Goal: Task Accomplishment & Management: Manage account settings

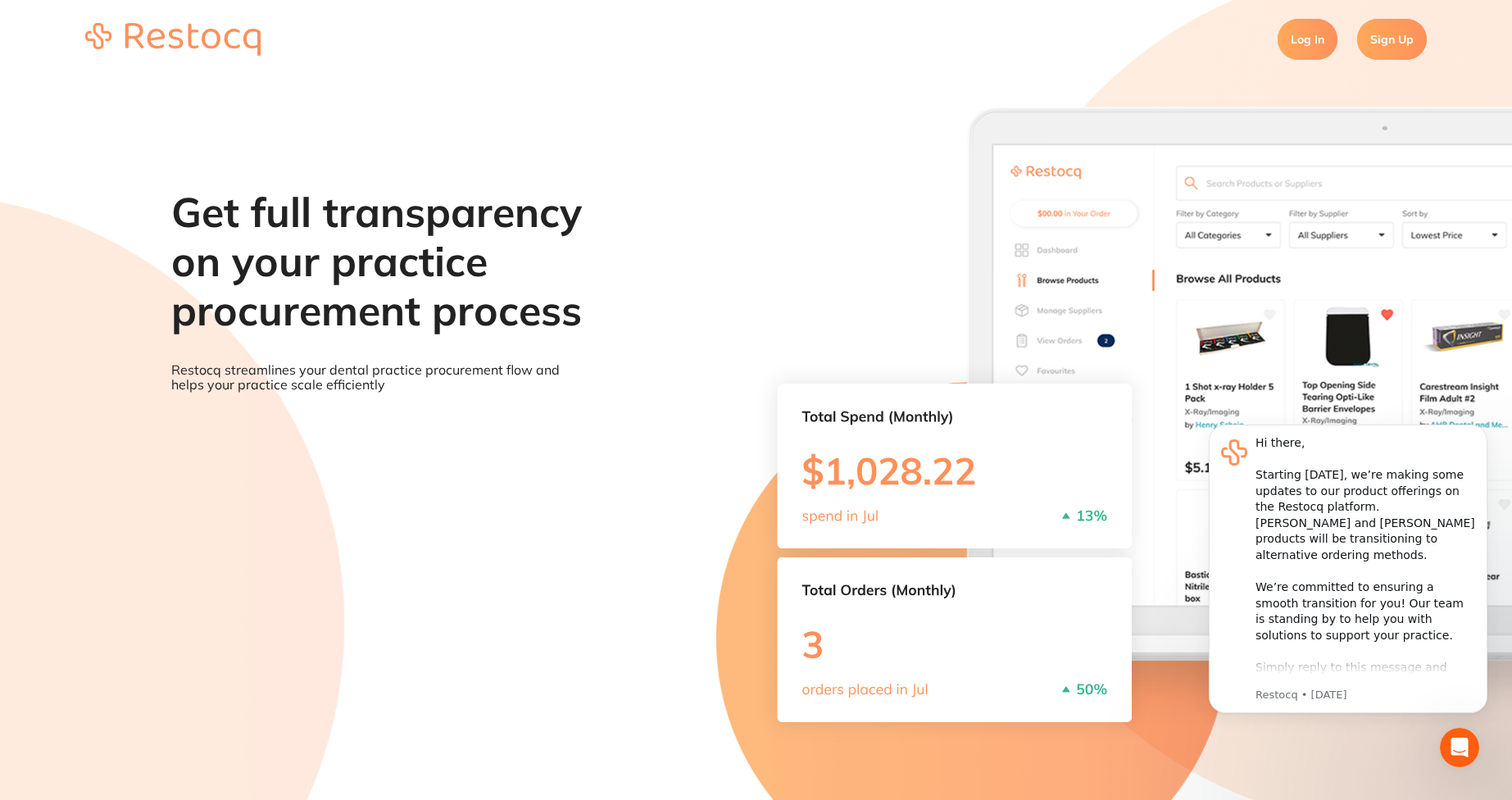
click at [1418, 40] on link "Sign Up" at bounding box center [1391, 39] width 69 height 41
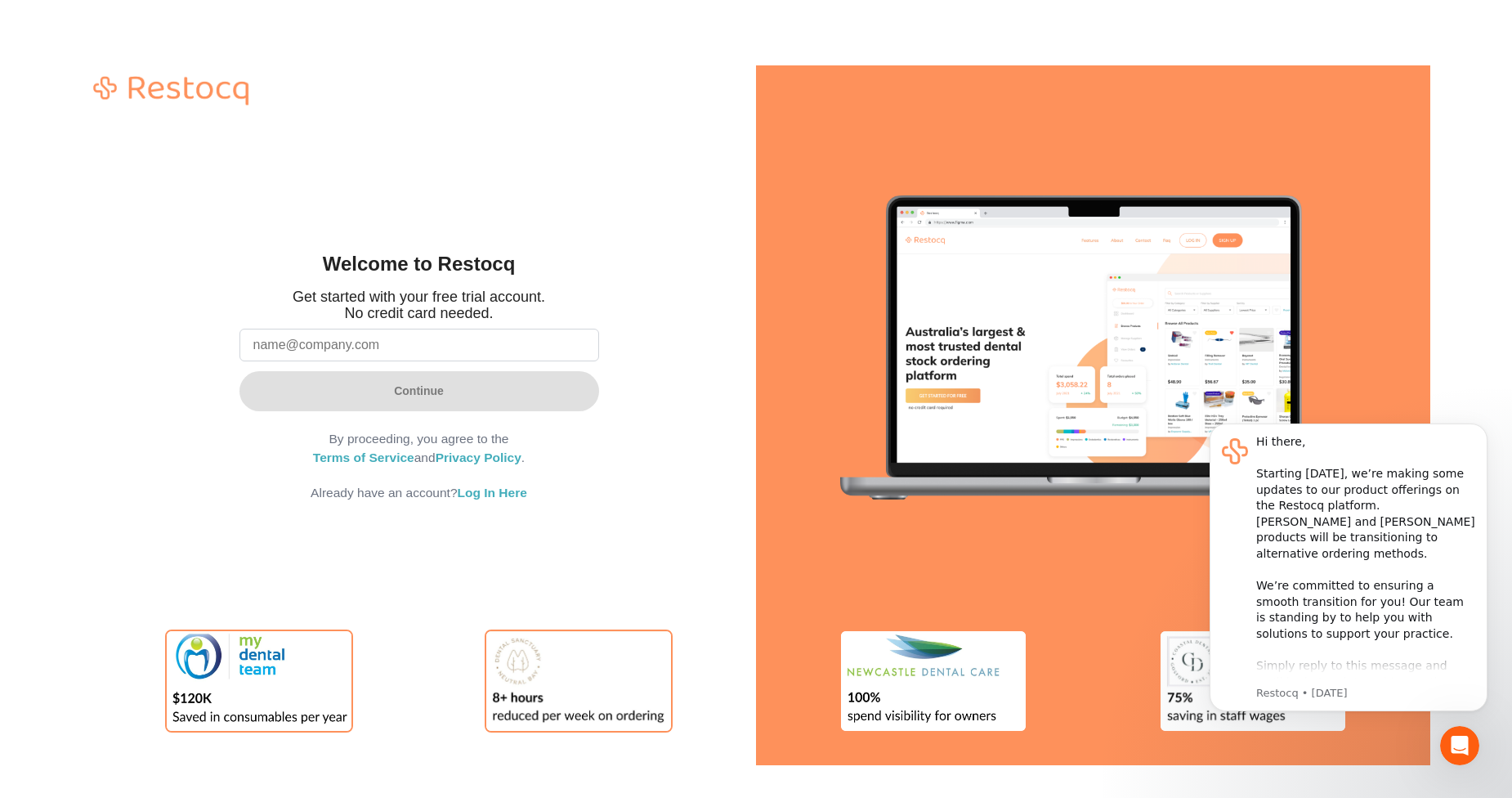
click at [459, 350] on input "email" at bounding box center [419, 345] width 359 height 33
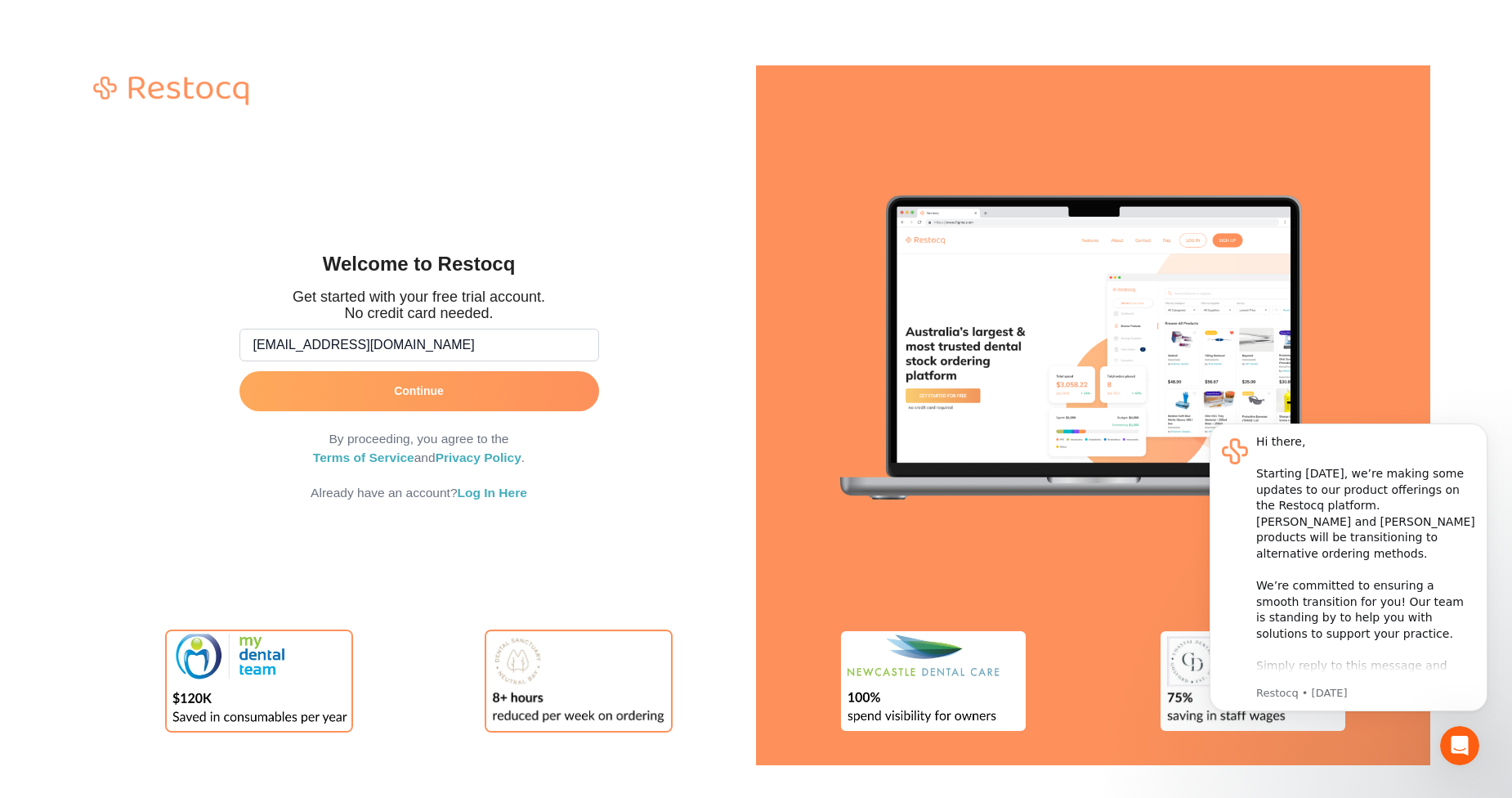
type input "[EMAIL_ADDRESS][DOMAIN_NAME]"
click at [397, 399] on button "Continue" at bounding box center [419, 390] width 359 height 39
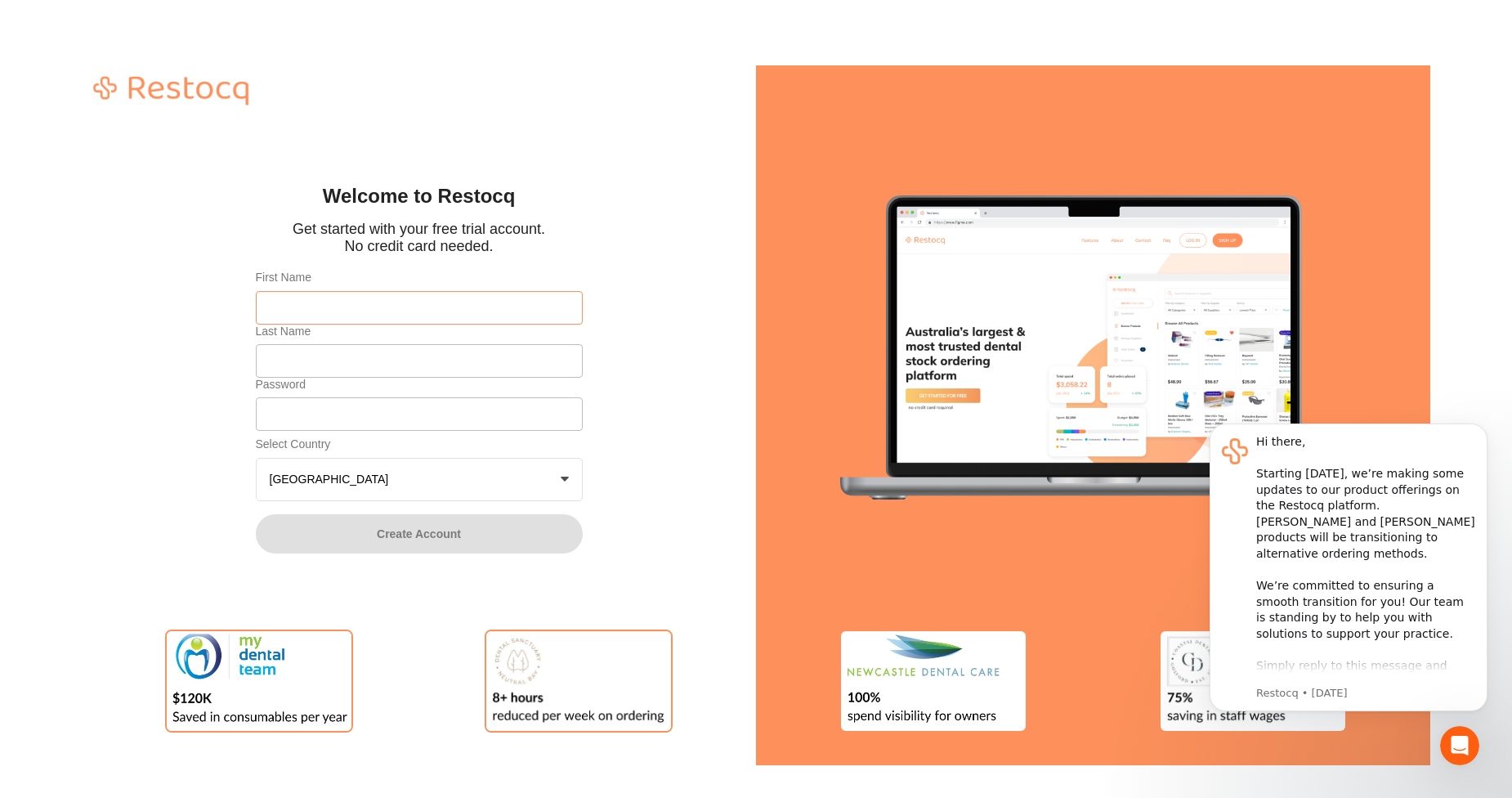
click at [369, 304] on input "First Name" at bounding box center [419, 307] width 327 height 33
type input "afna"
click at [309, 359] on input "Last Name" at bounding box center [419, 360] width 327 height 33
type input "testing"
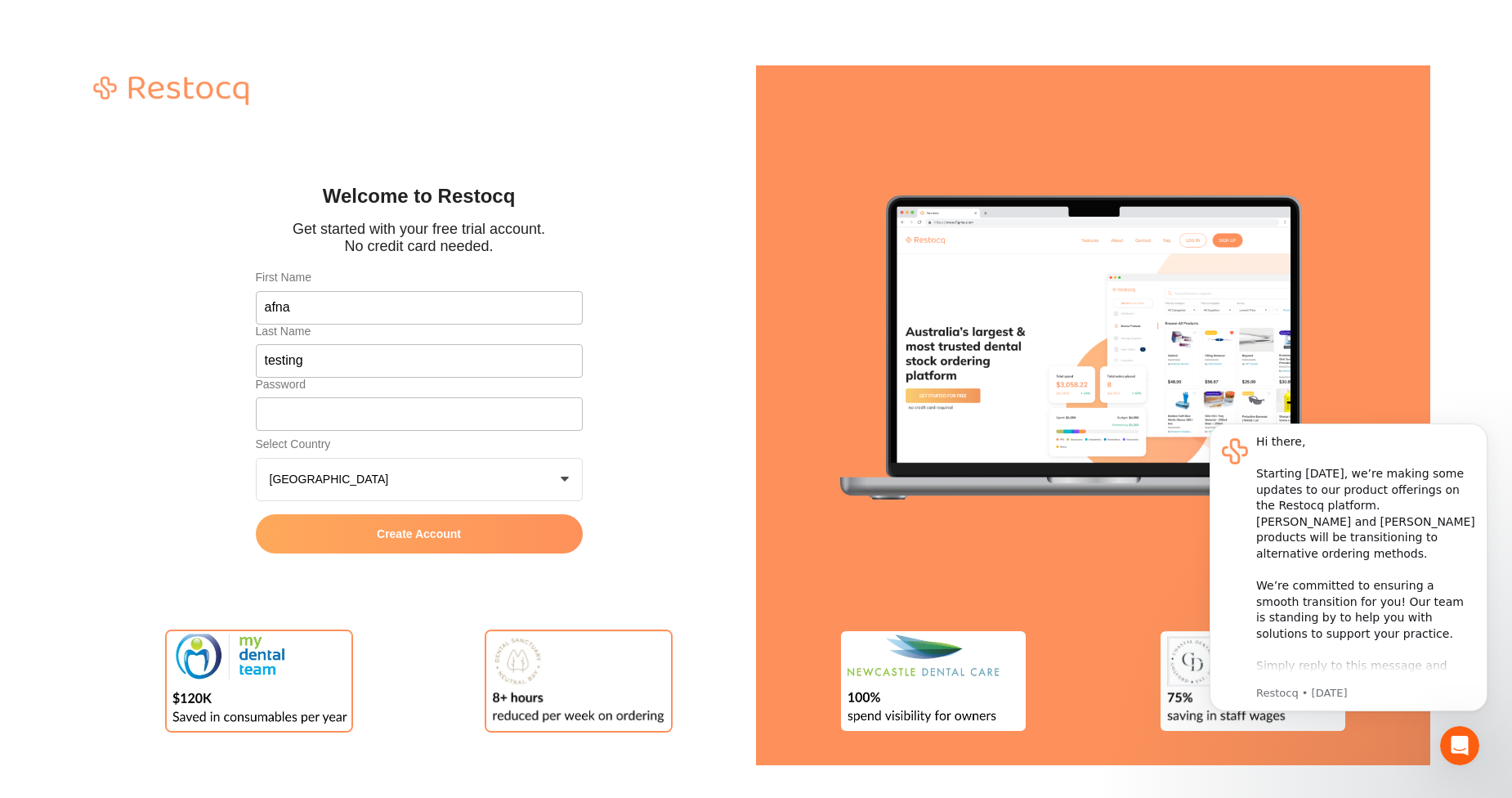
click at [364, 528] on button "Create Account" at bounding box center [419, 534] width 327 height 39
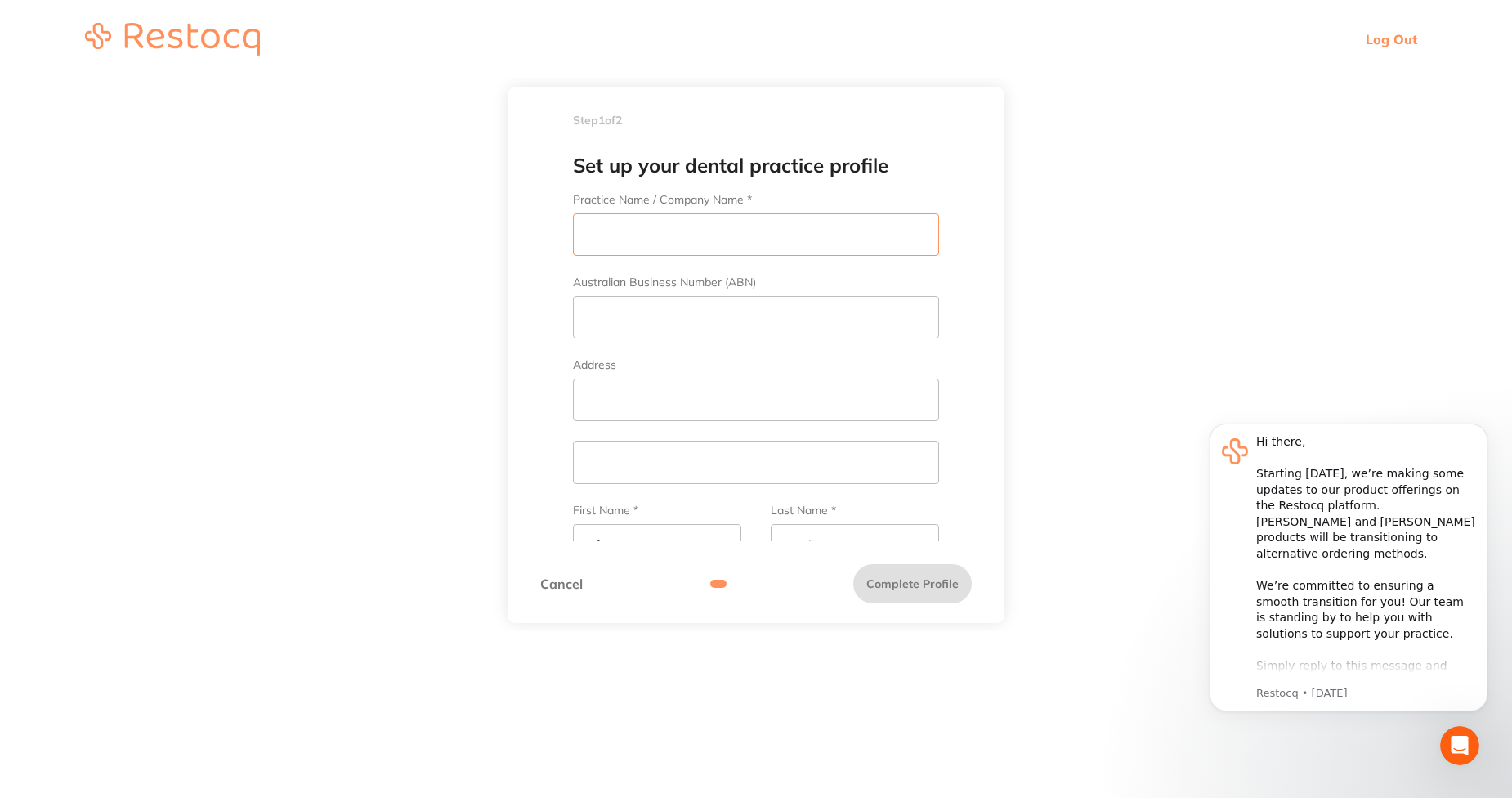
click at [749, 248] on input "Practice Name / Company Name *" at bounding box center [756, 234] width 367 height 43
type input "AFNATM"
click at [630, 313] on input "Australian Business Number (ABN)" at bounding box center [756, 316] width 367 height 43
type input "78yui"
click at [599, 404] on input "Address" at bounding box center [756, 399] width 367 height 43
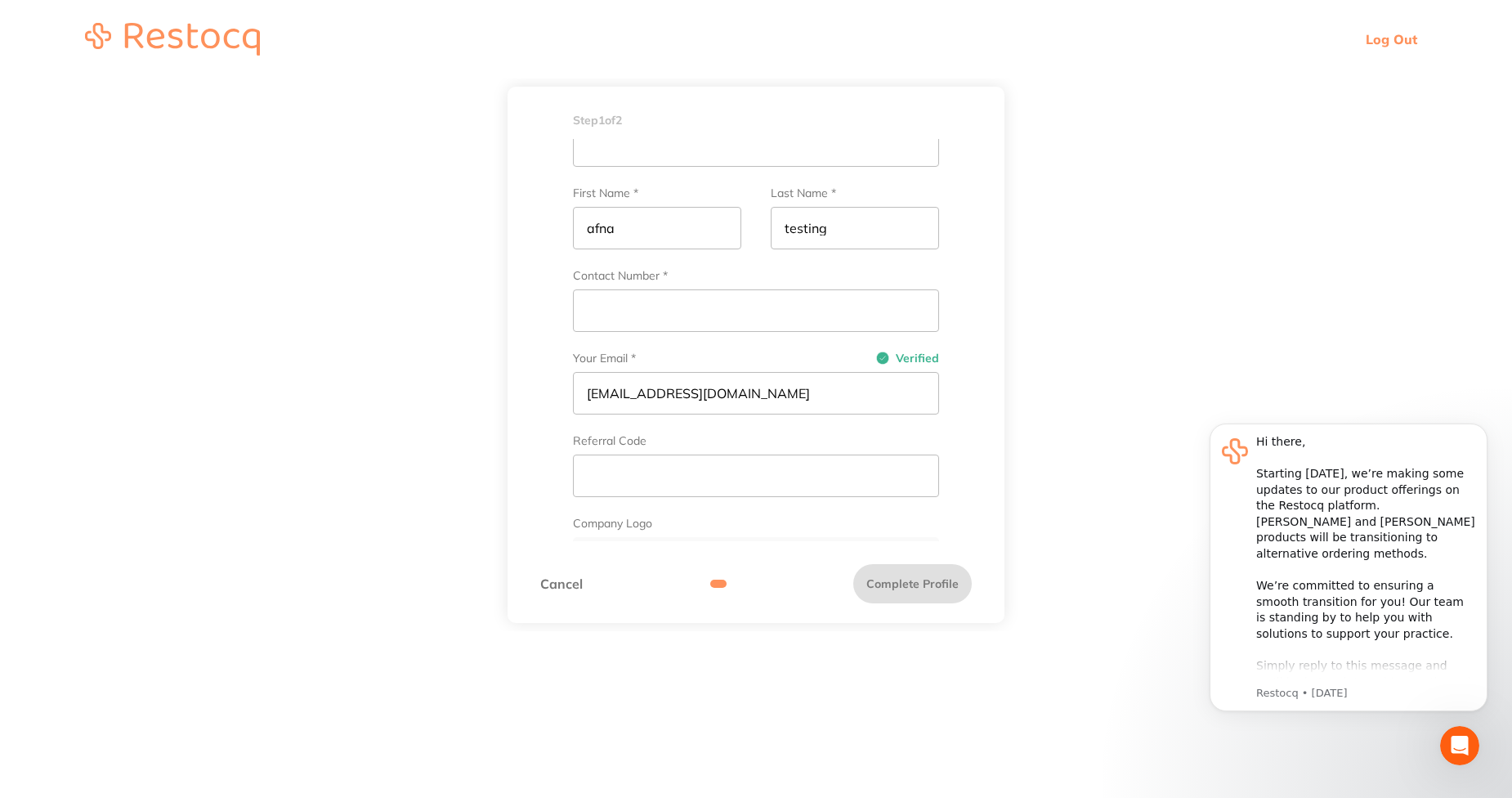
scroll to position [320, 0]
type input "Test"
click at [638, 312] on input "Contact Number *" at bounding box center [756, 307] width 367 height 43
type input "123456789"
click at [937, 583] on button "Complete Profile" at bounding box center [913, 583] width 119 height 39
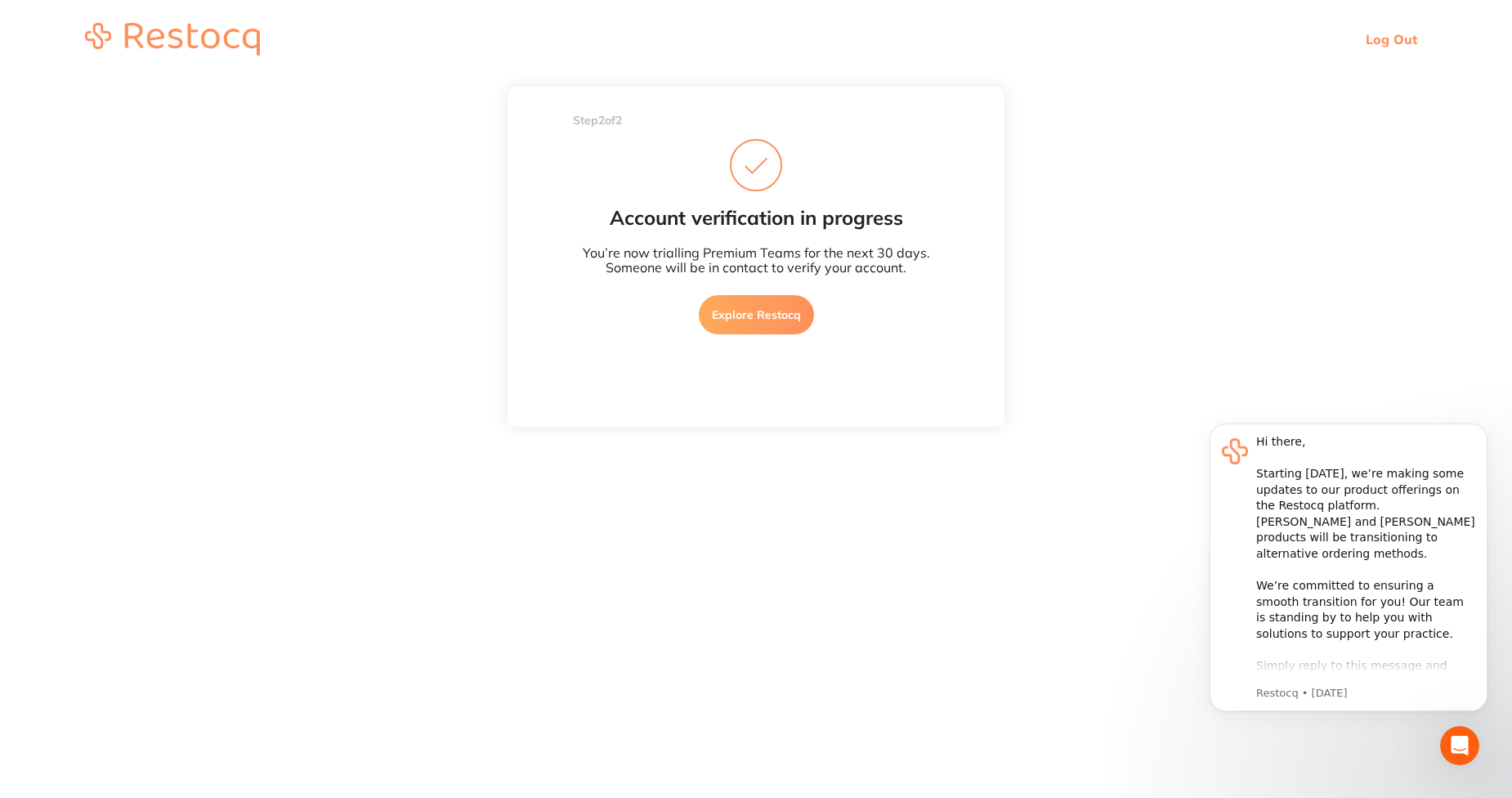
click at [743, 315] on link "Explore Restocq" at bounding box center [756, 315] width 115 height 39
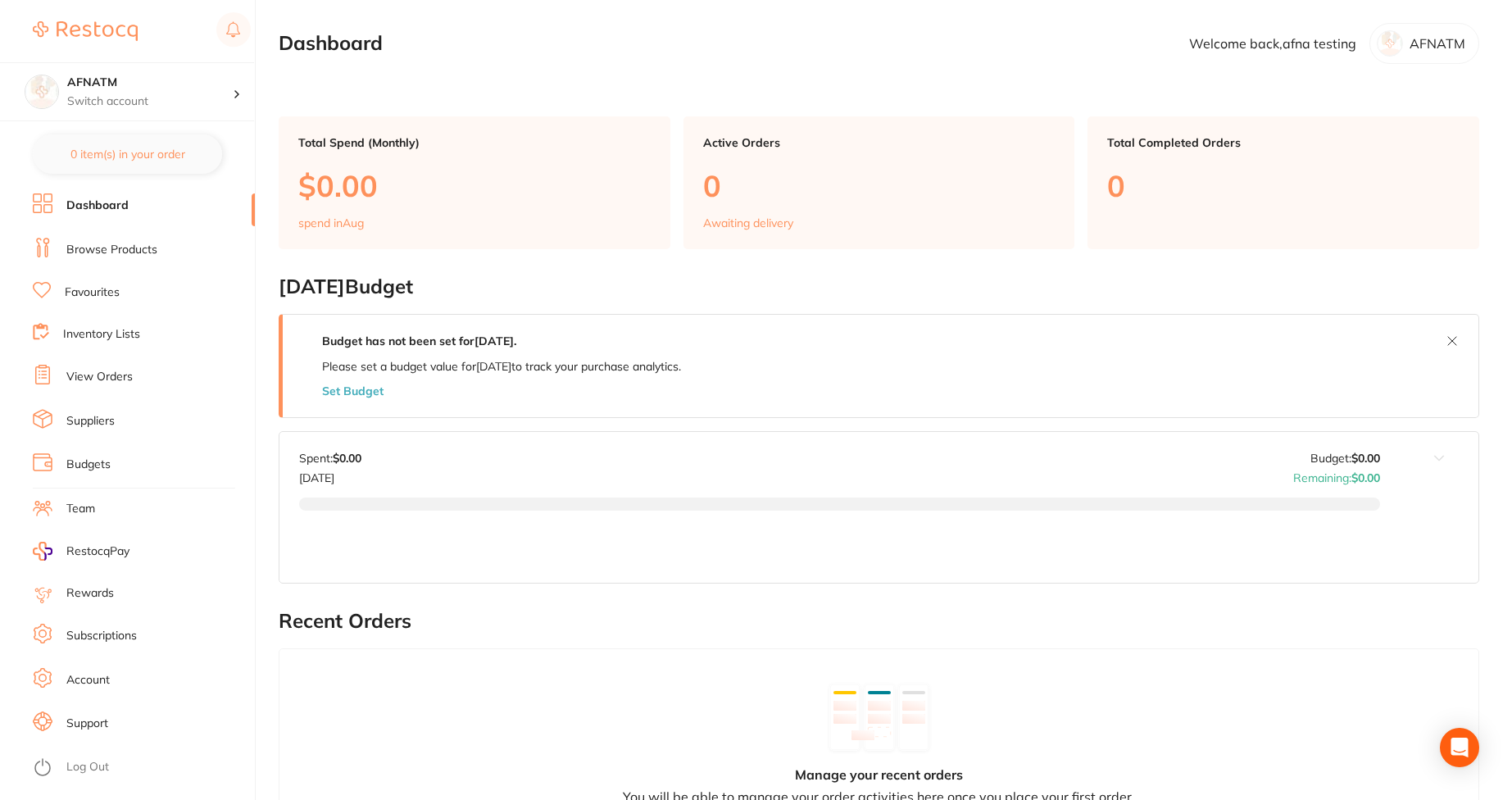
click at [114, 642] on link "Subscriptions" at bounding box center [101, 636] width 70 height 16
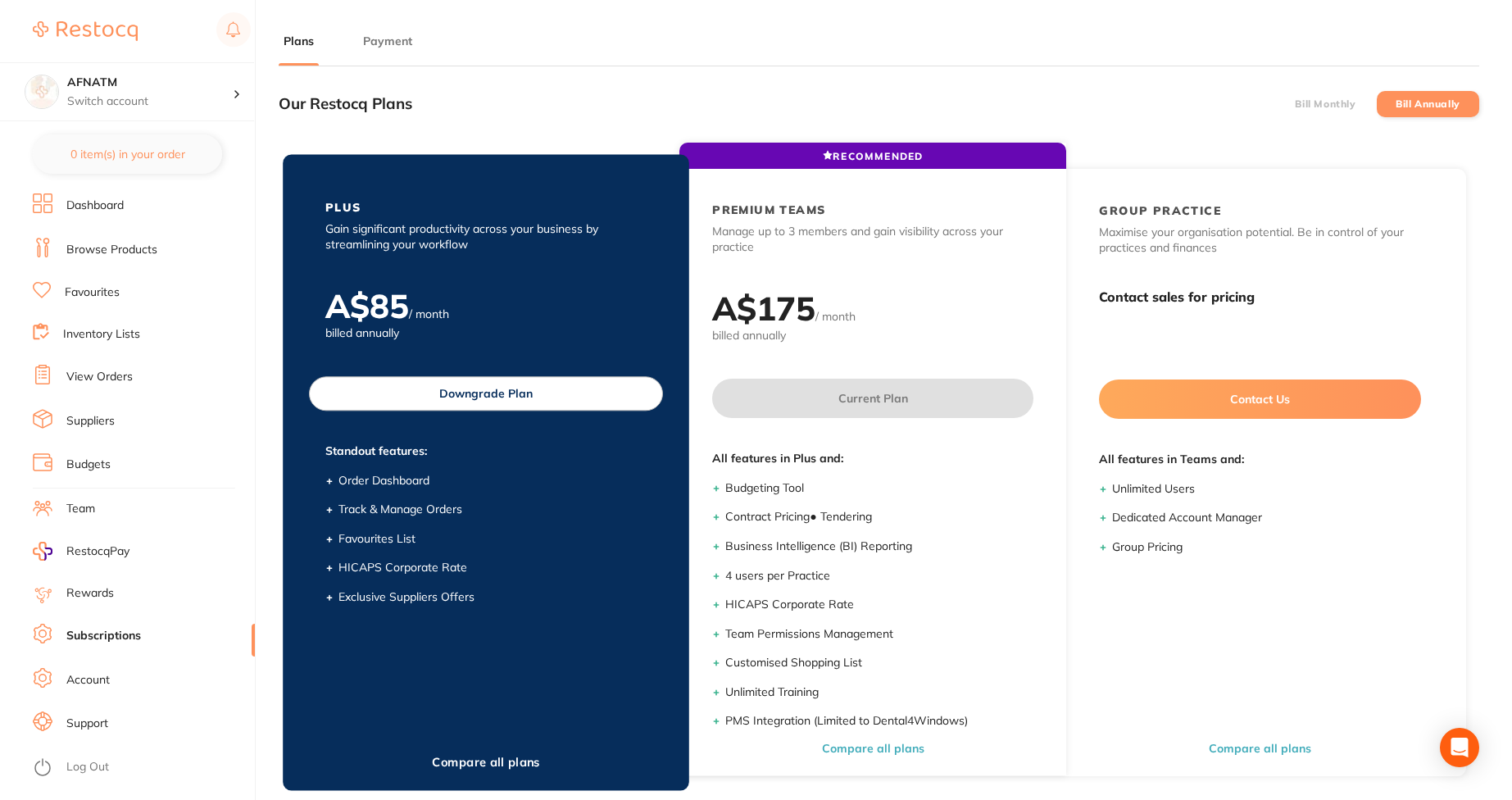
click at [602, 401] on button "Downgrade Plan" at bounding box center [485, 393] width 354 height 35
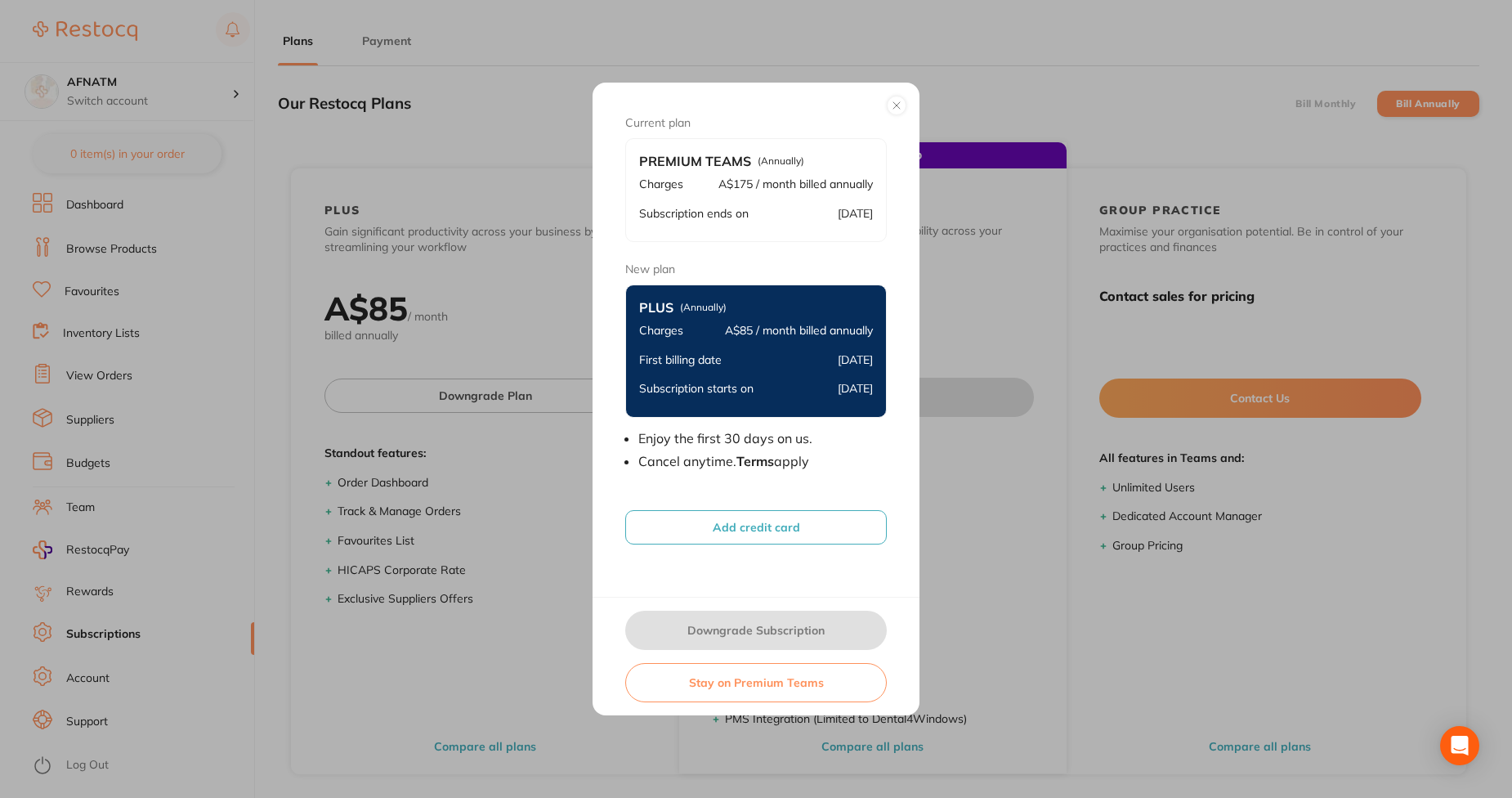
click at [721, 347] on div "First billing date [DATE]" at bounding box center [756, 360] width 233 height 29
click at [751, 523] on button "Add credit card" at bounding box center [756, 527] width 262 height 35
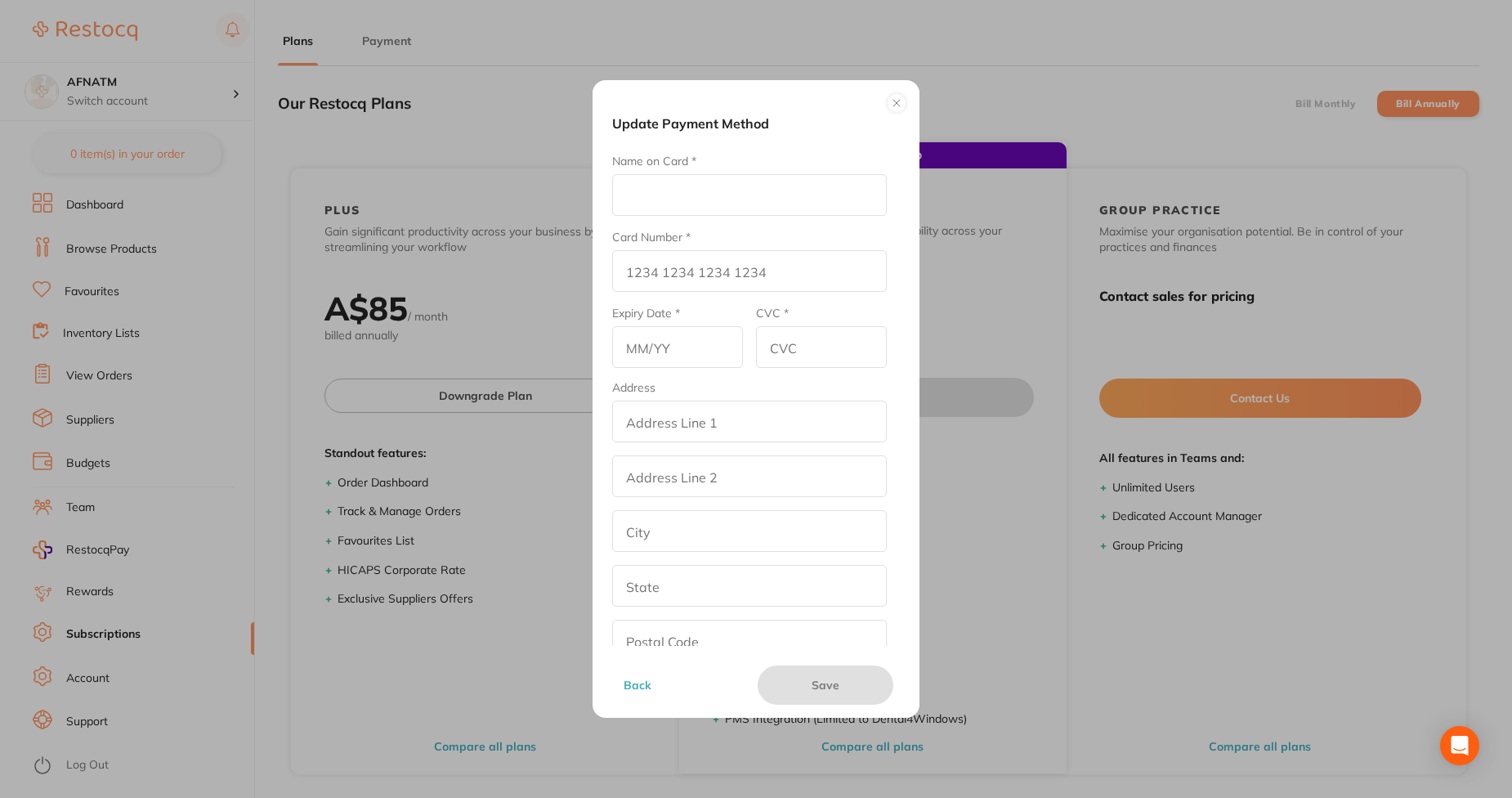
click at [887, 98] on button at bounding box center [897, 103] width 20 height 20
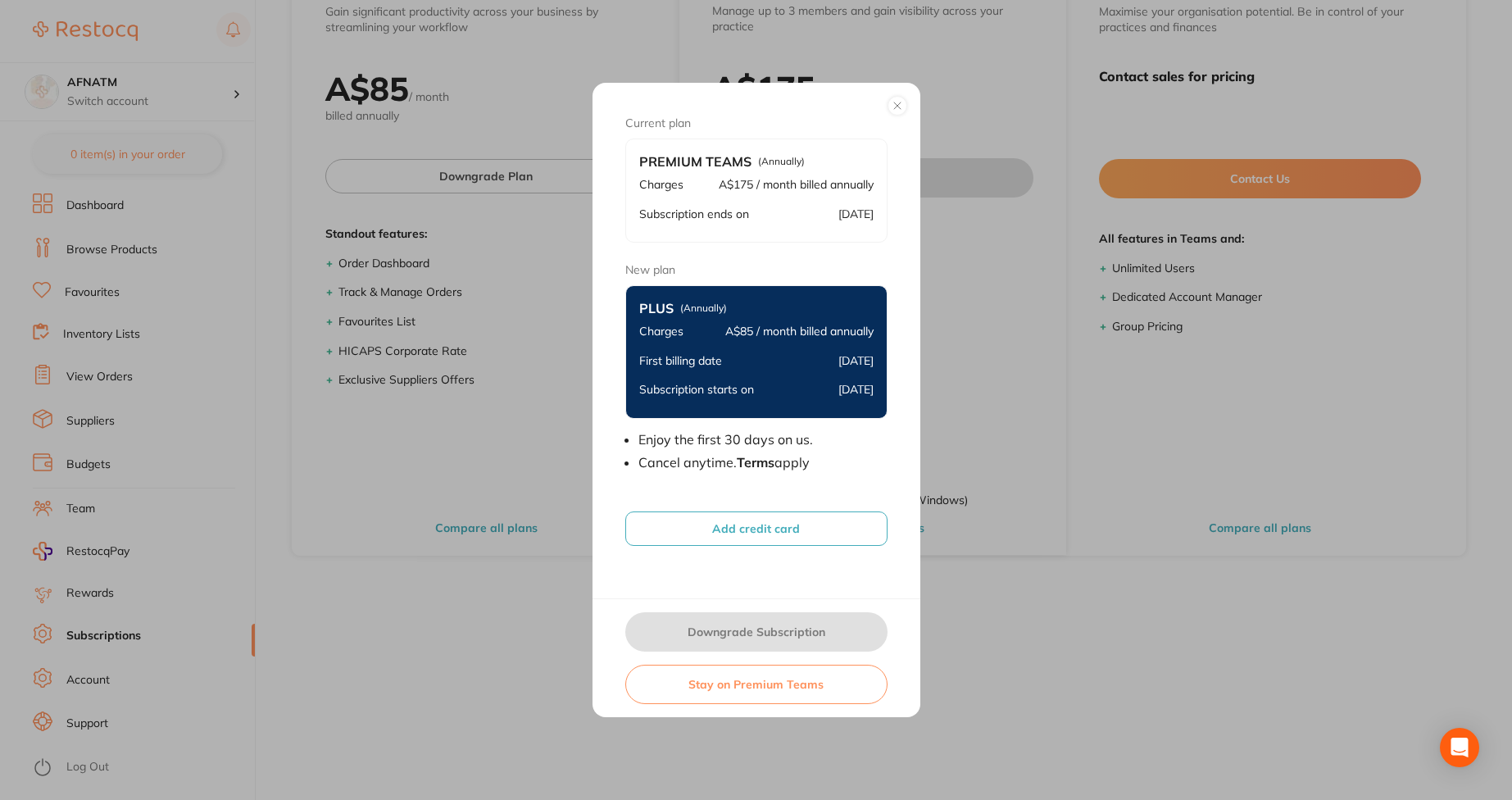
click at [905, 101] on button at bounding box center [898, 106] width 20 height 20
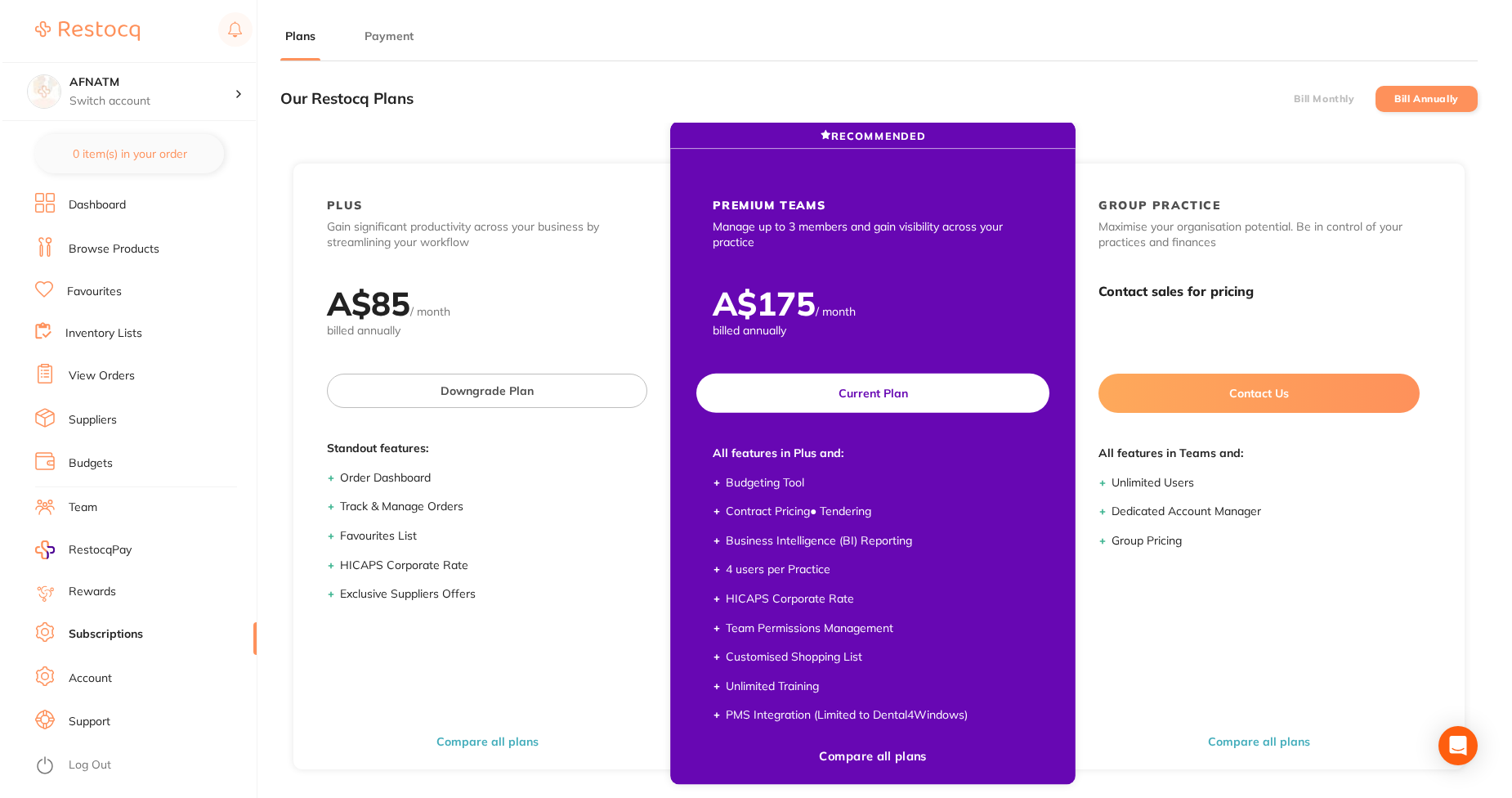
scroll to position [0, 0]
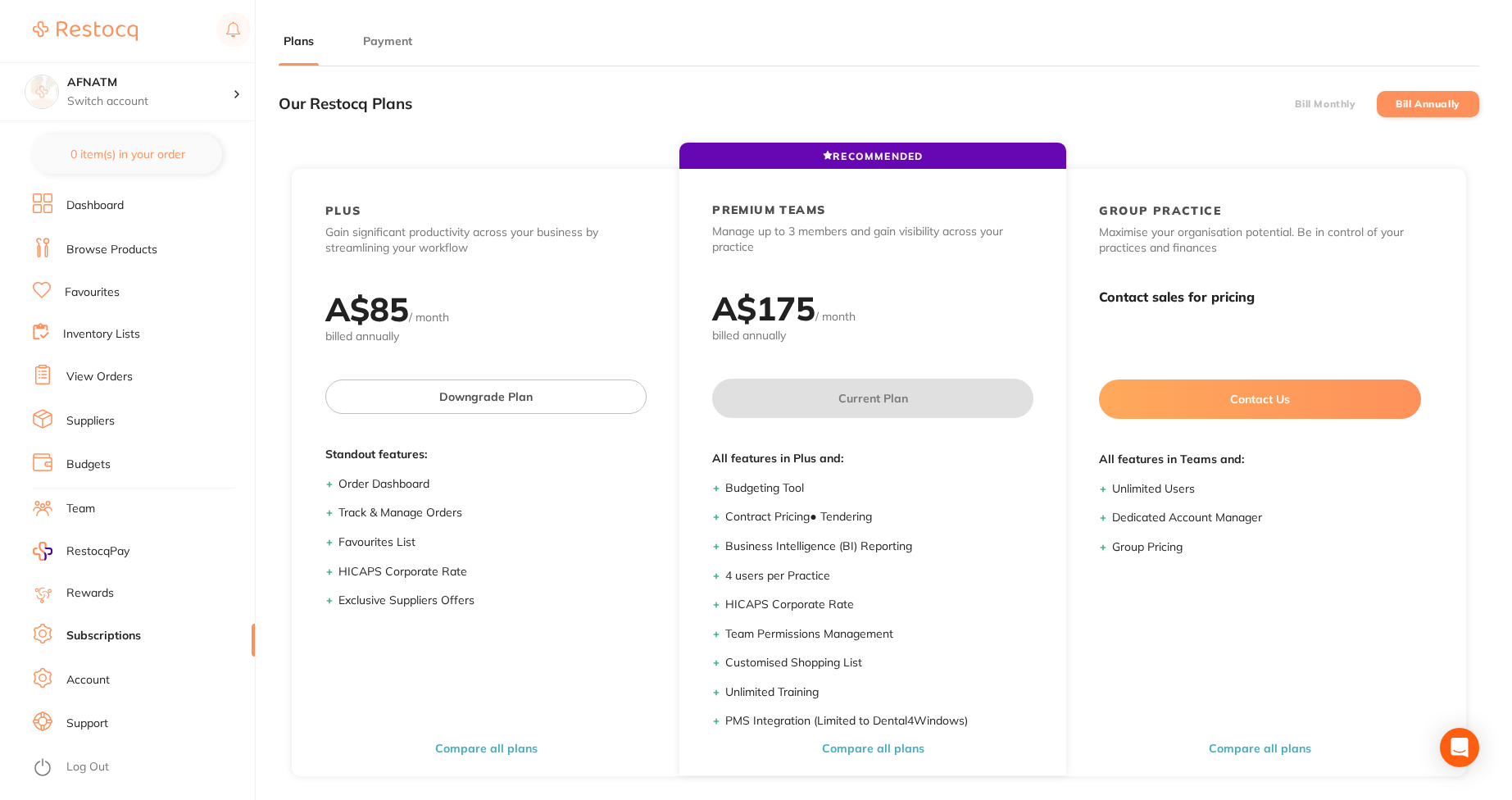
click at [1307, 107] on label "Bill Monthly" at bounding box center [1325, 104] width 60 height 12
click at [1294, 104] on input "Bill Monthly" at bounding box center [1294, 104] width 0 height 0
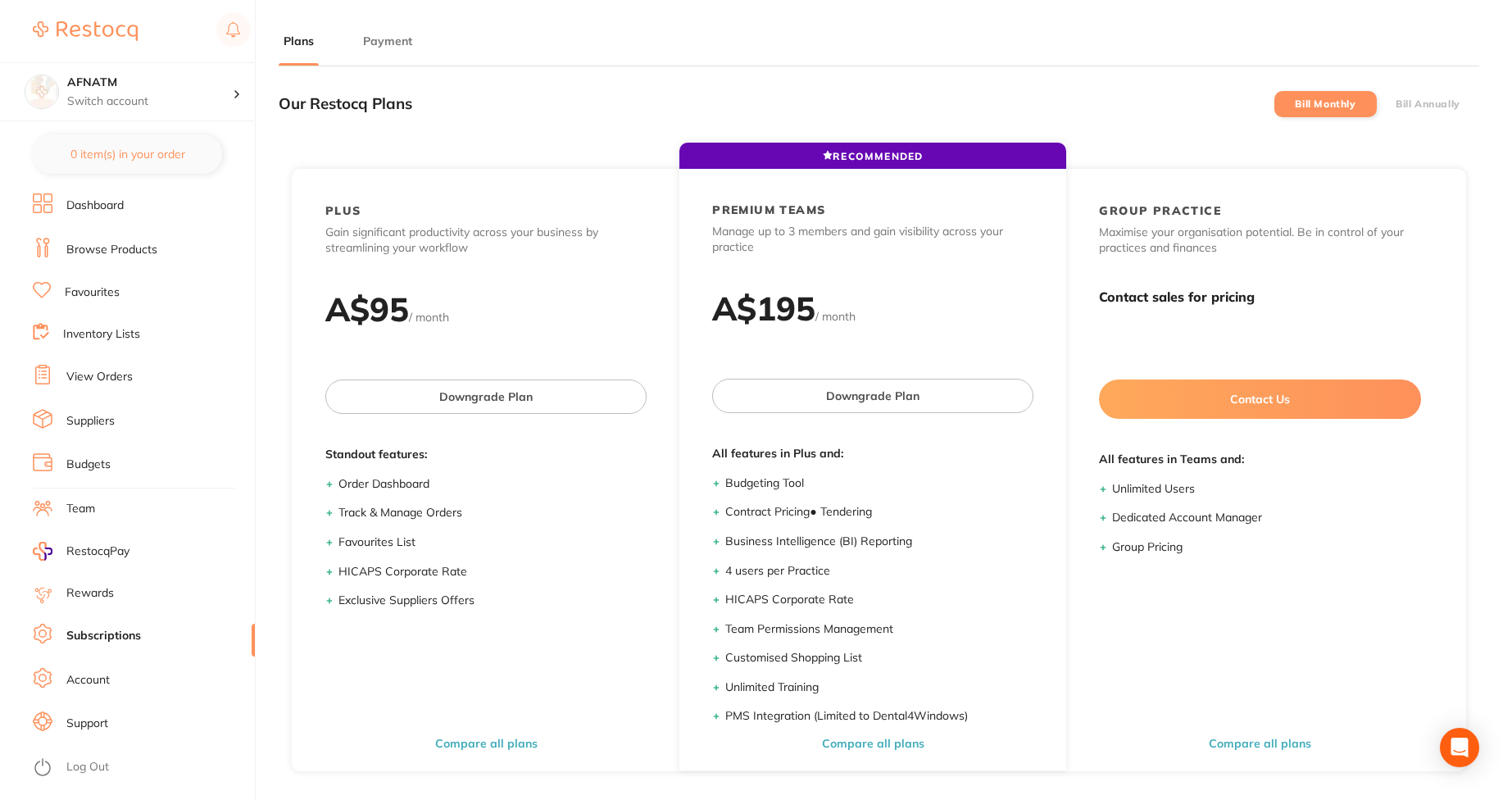
click at [1411, 99] on label "Bill Annually" at bounding box center [1427, 104] width 65 height 12
click at [1395, 104] on input "Bill Annually" at bounding box center [1395, 104] width 0 height 0
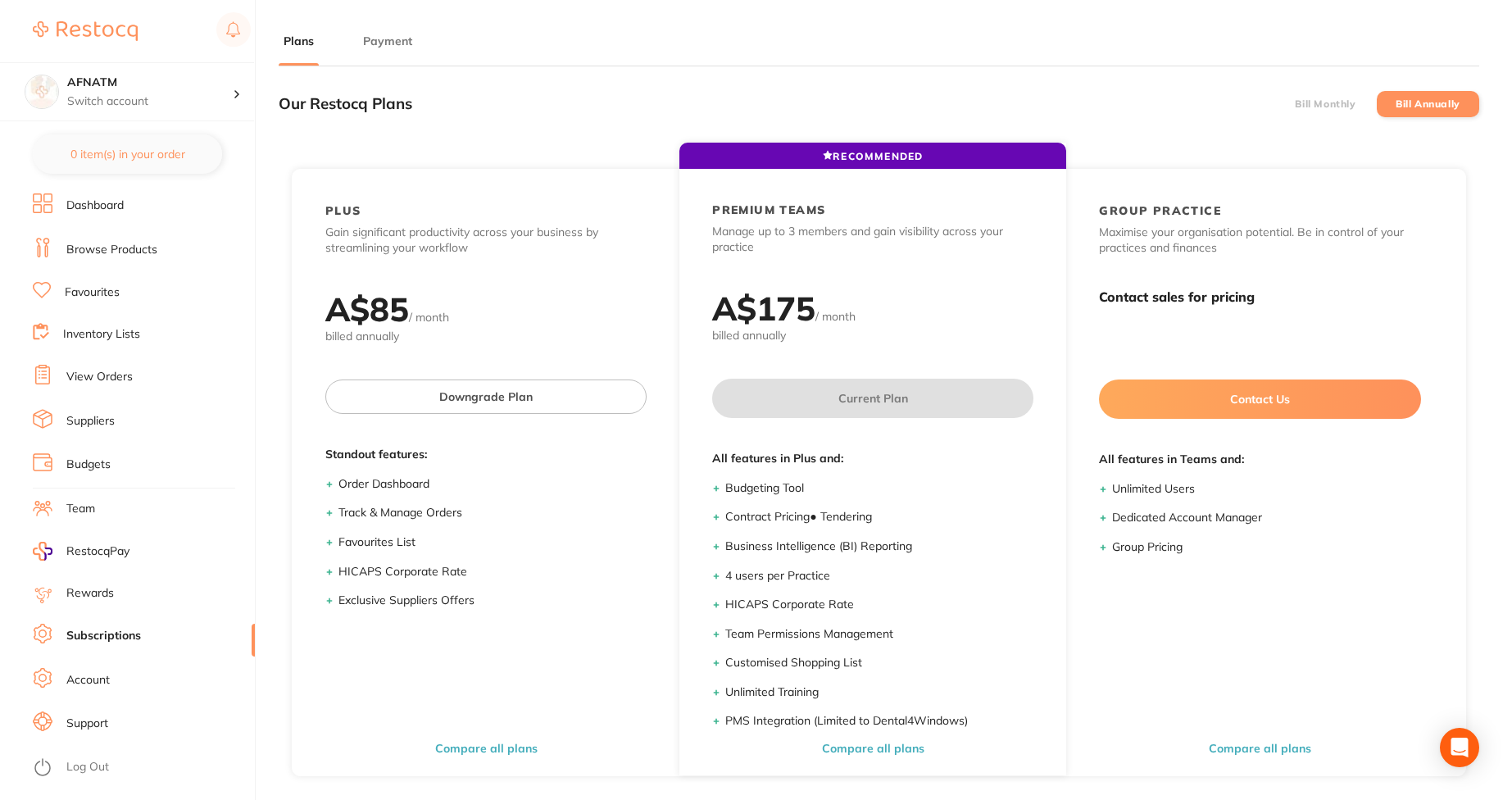
click at [1308, 112] on li "Bill Monthly" at bounding box center [1326, 103] width 102 height 27
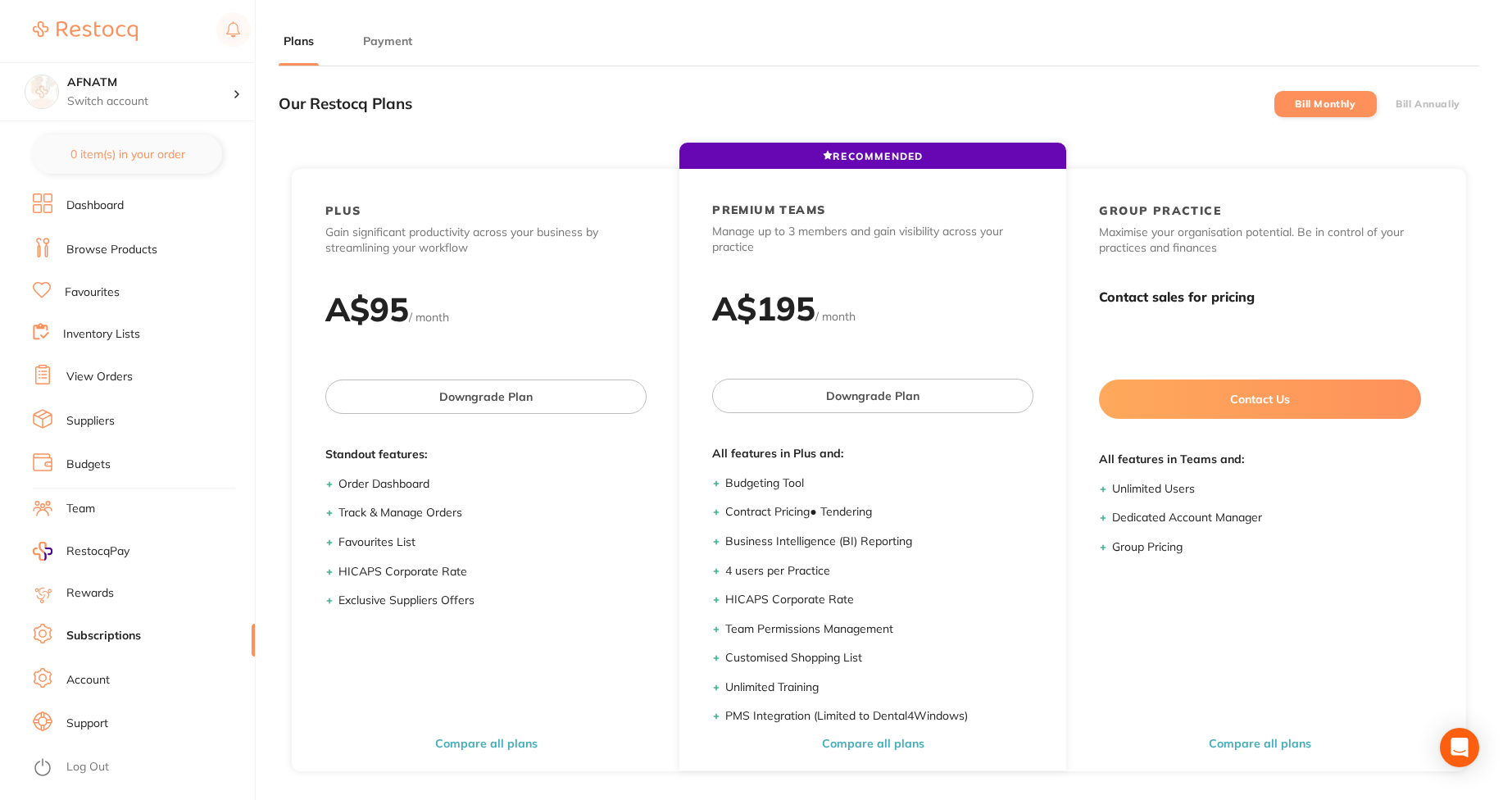
click at [1404, 105] on label "Bill Annually" at bounding box center [1427, 104] width 65 height 12
click at [1395, 104] on input "Bill Annually" at bounding box center [1395, 104] width 0 height 0
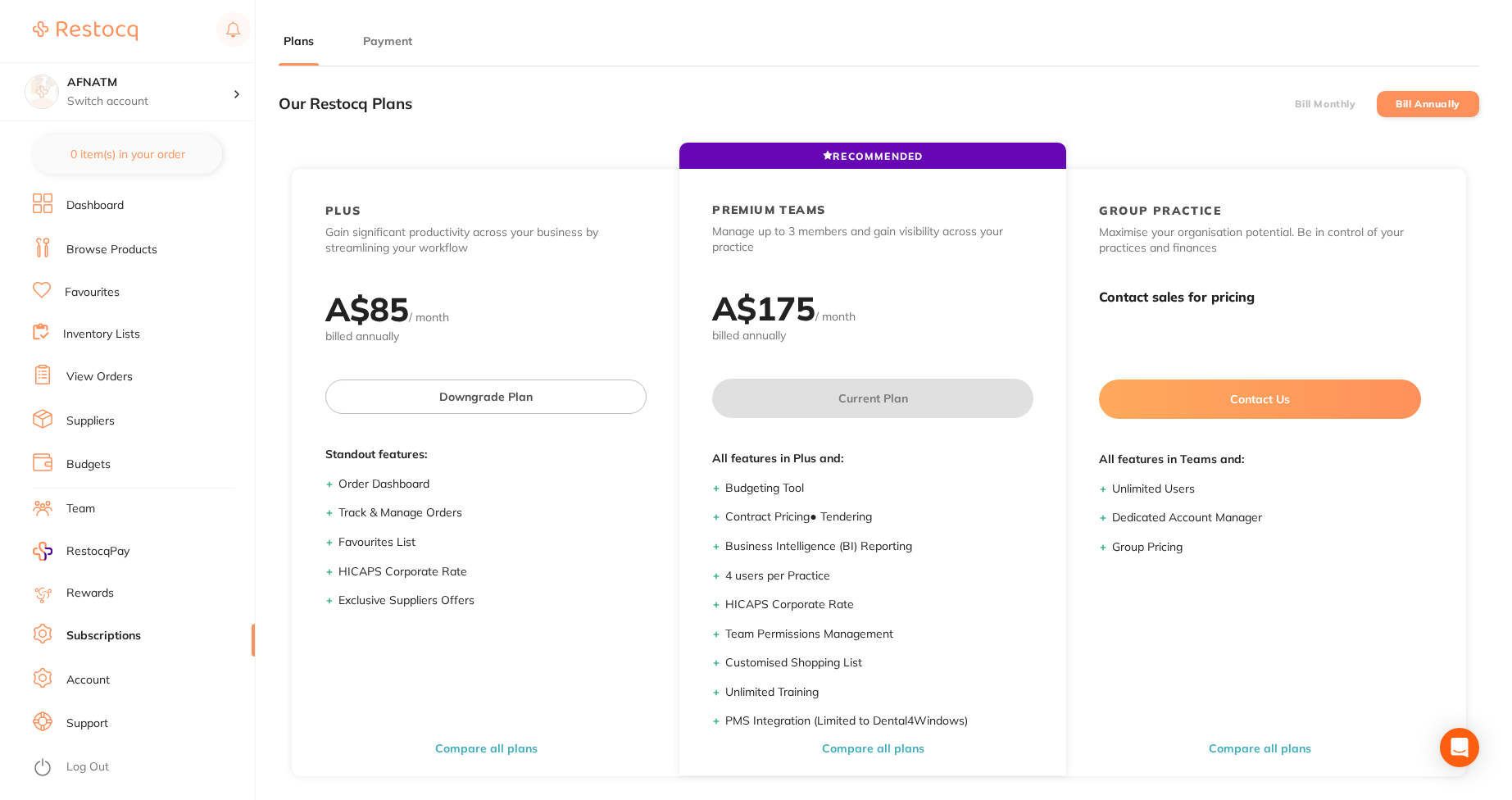
click at [1332, 99] on label "Bill Monthly" at bounding box center [1325, 104] width 60 height 12
click at [1294, 104] on input "Bill Monthly" at bounding box center [1294, 104] width 0 height 0
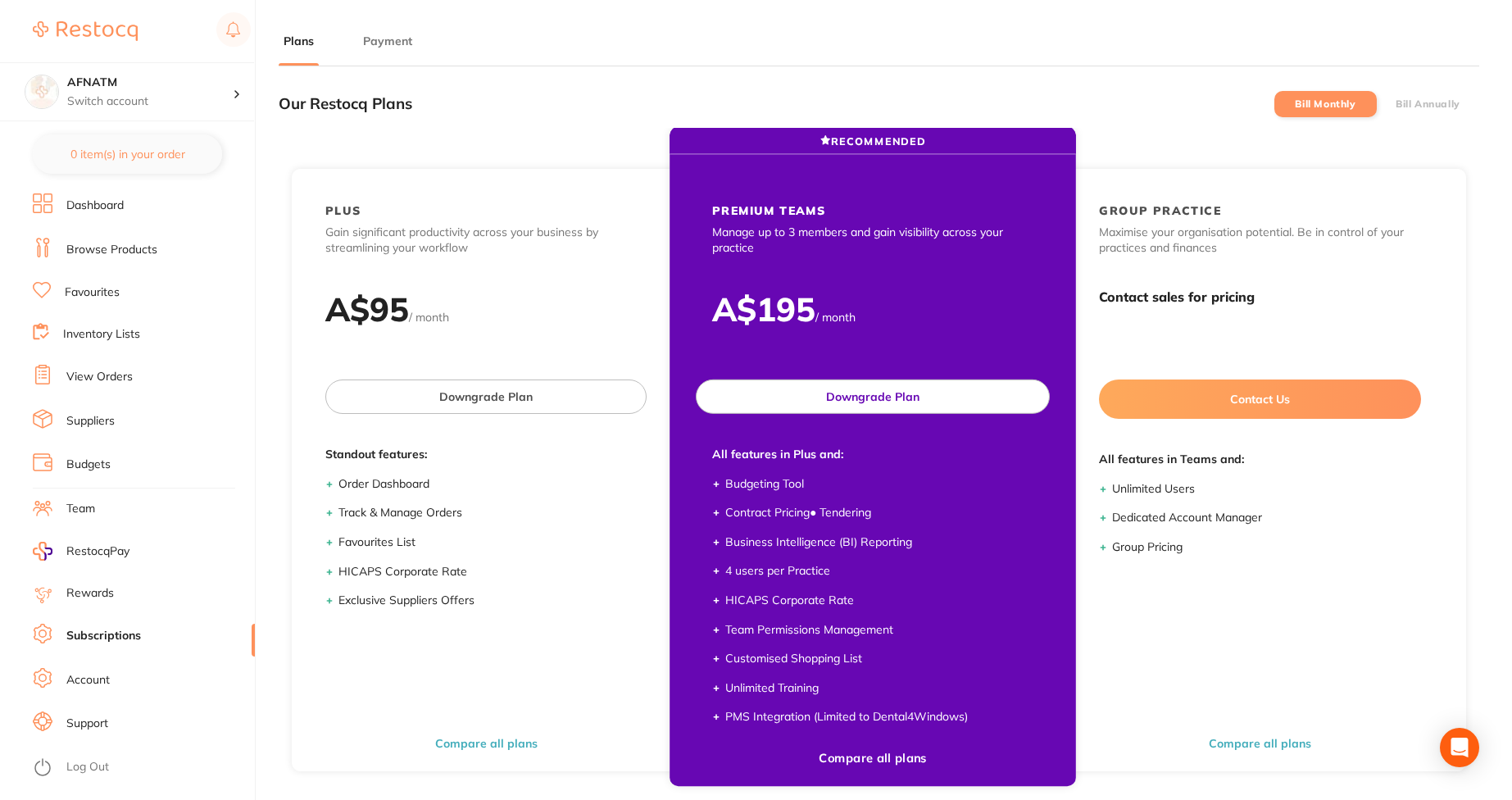
click at [959, 411] on button "Downgrade Plan" at bounding box center [872, 397] width 354 height 35
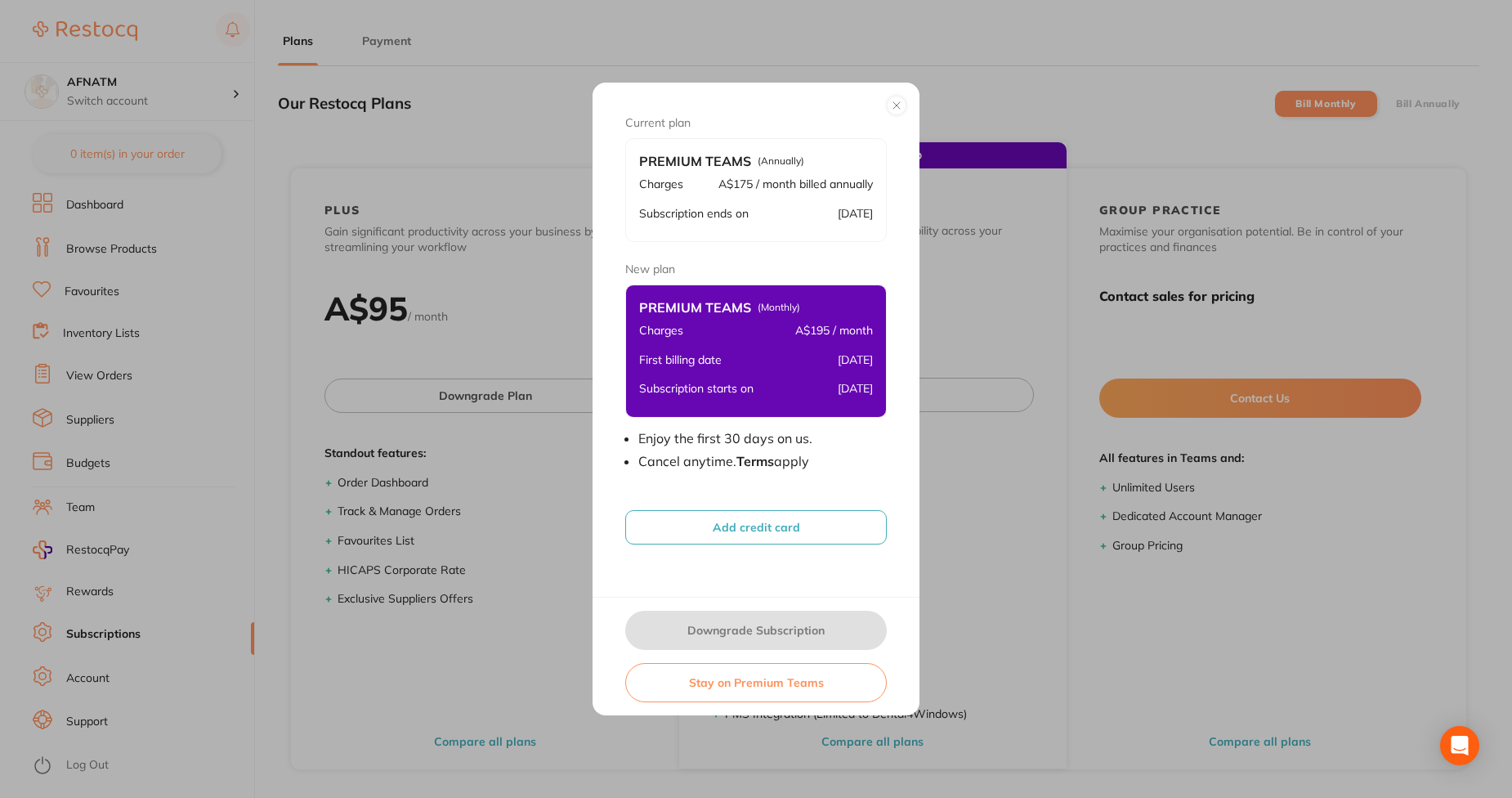
click at [762, 374] on div "First billing date 28 Sept 2025" at bounding box center [756, 360] width 233 height 29
click at [761, 516] on button "Add credit card" at bounding box center [756, 527] width 262 height 35
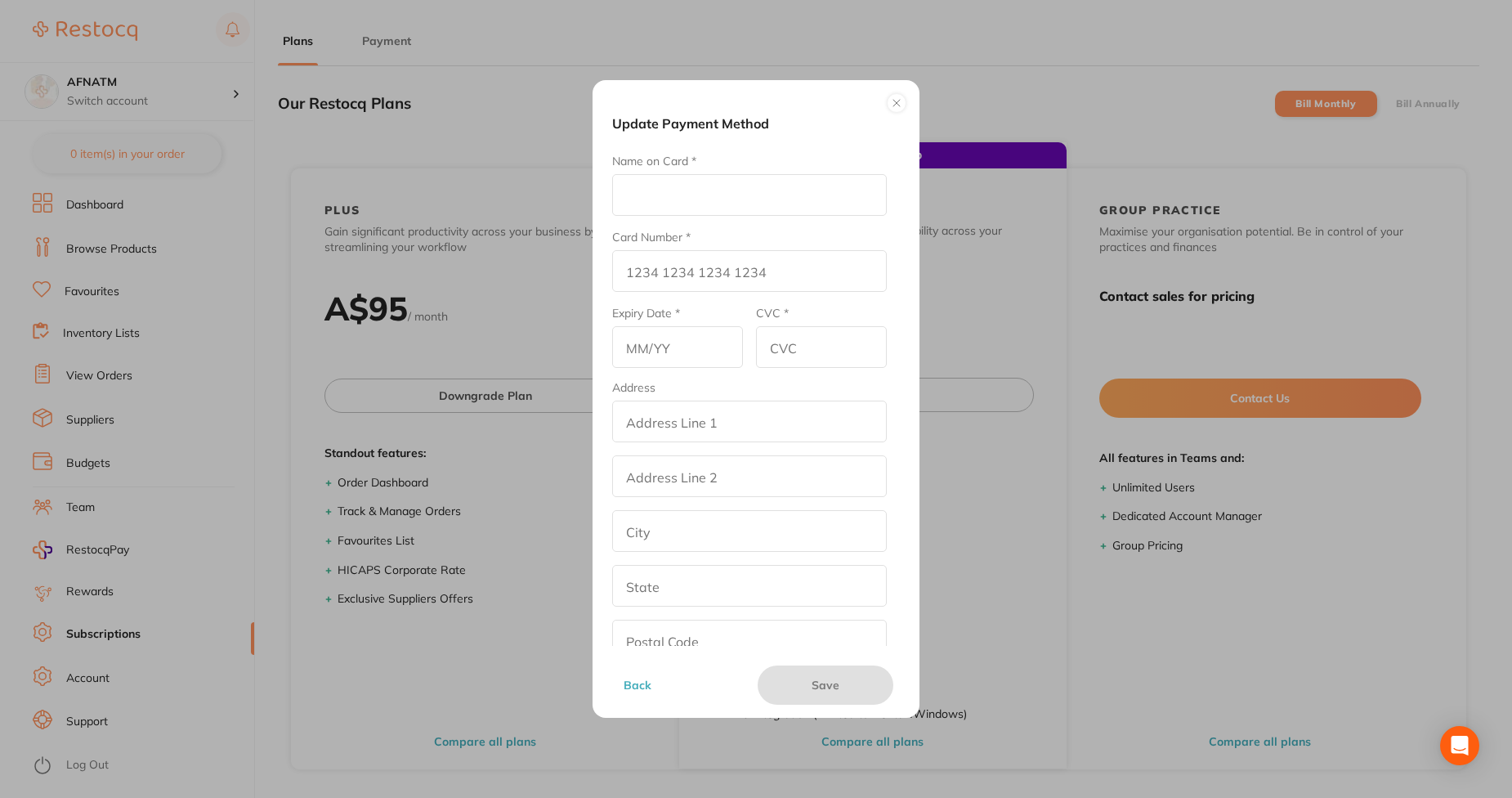
click at [762, 193] on input "Name on Card *" at bounding box center [749, 195] width 274 height 42
type input "Afna"
click at [642, 280] on input "Card Number *" at bounding box center [749, 271] width 274 height 42
type input "1212 1212 1212 1212"
click at [687, 334] on input "text" at bounding box center [677, 347] width 130 height 42
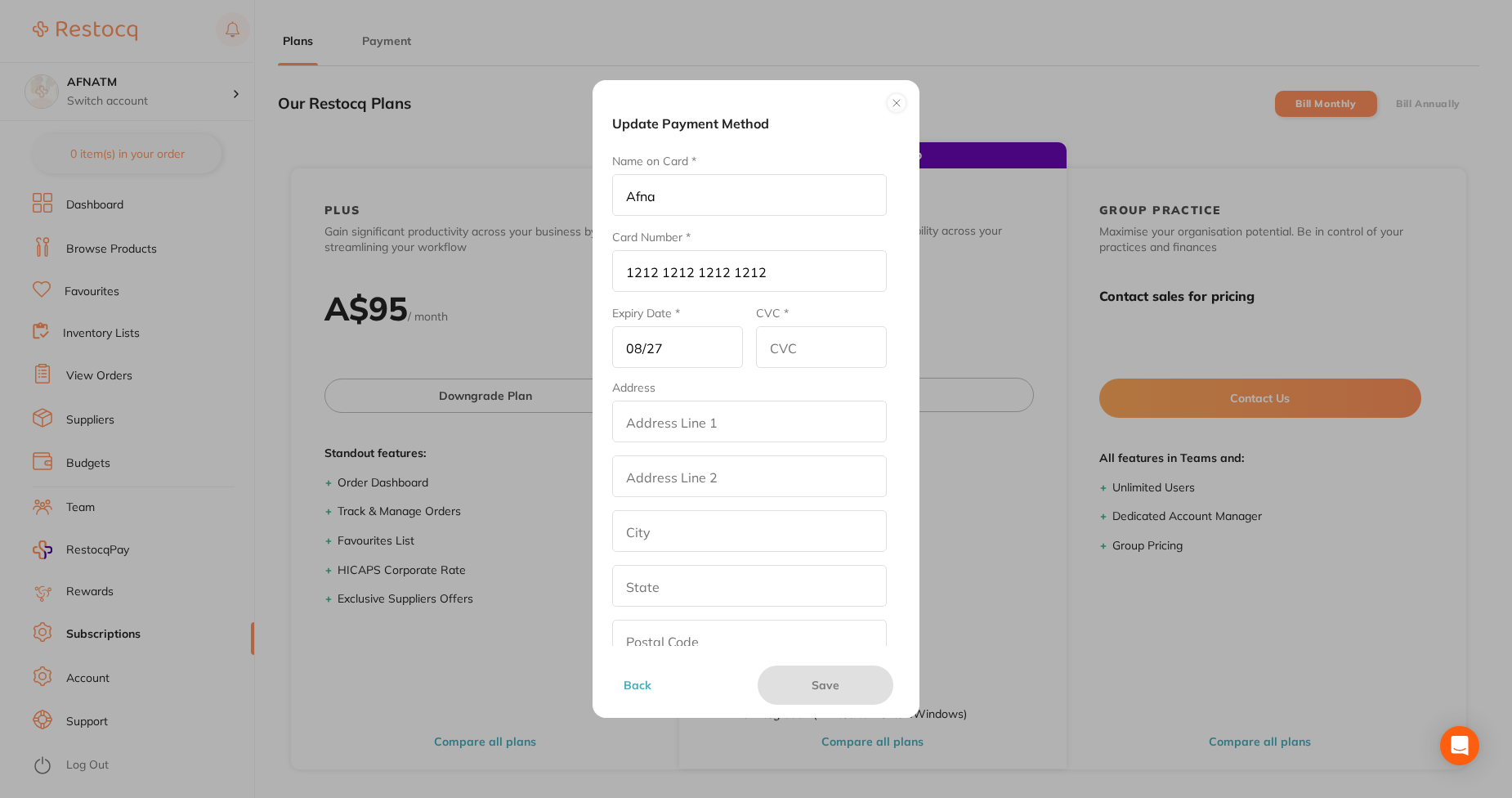
type input "08/27"
click at [816, 365] on input "CVC *" at bounding box center [821, 347] width 130 height 42
type input "345"
click at [700, 425] on input "addressLineOne" at bounding box center [749, 421] width 274 height 42
type input "alliyam vettil house, depo road,eloor north,udyogamandal.p.o,kalamessery"
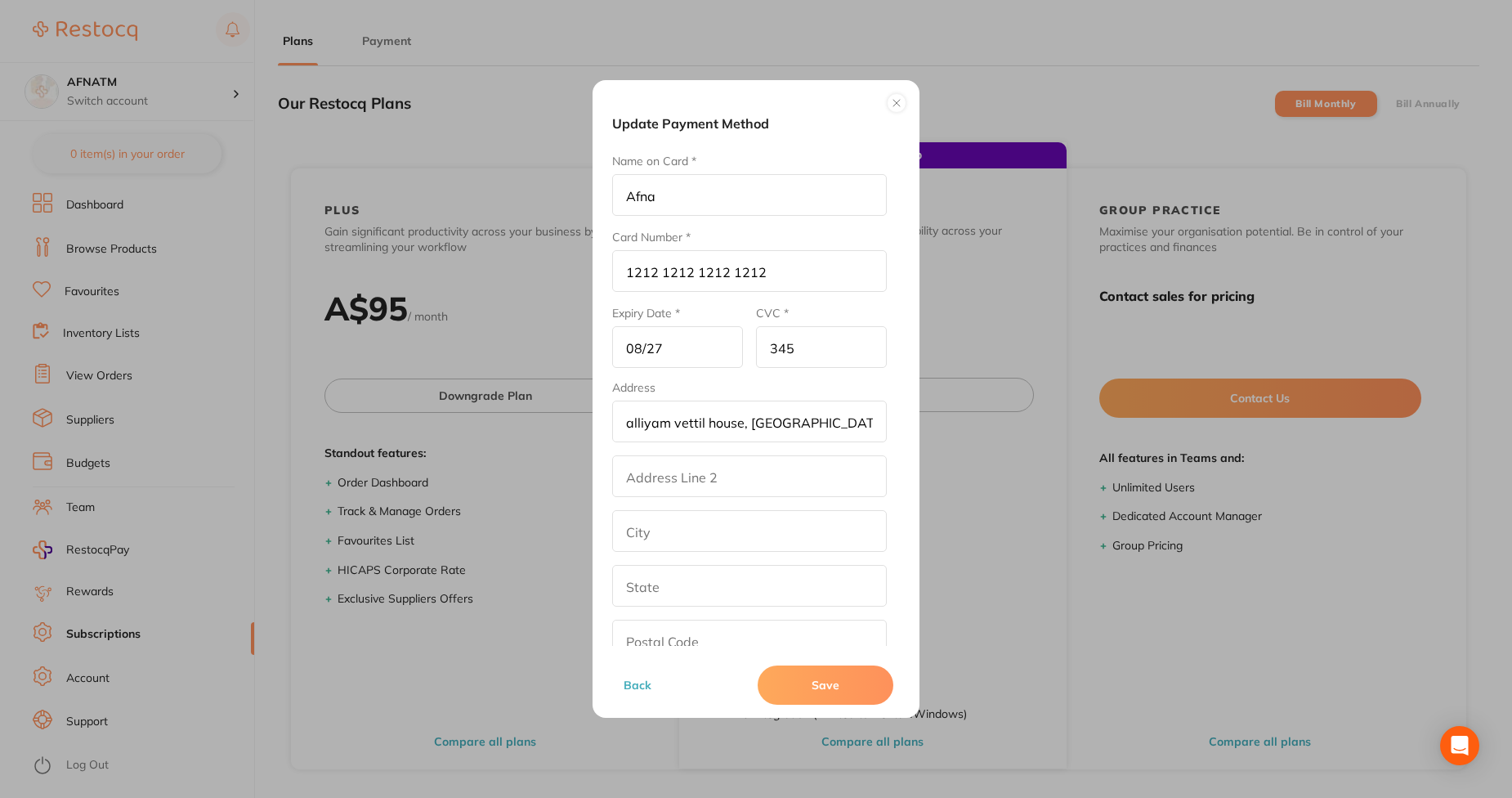
type input "Ernakulam"
type input "kerala"
type input "683501"
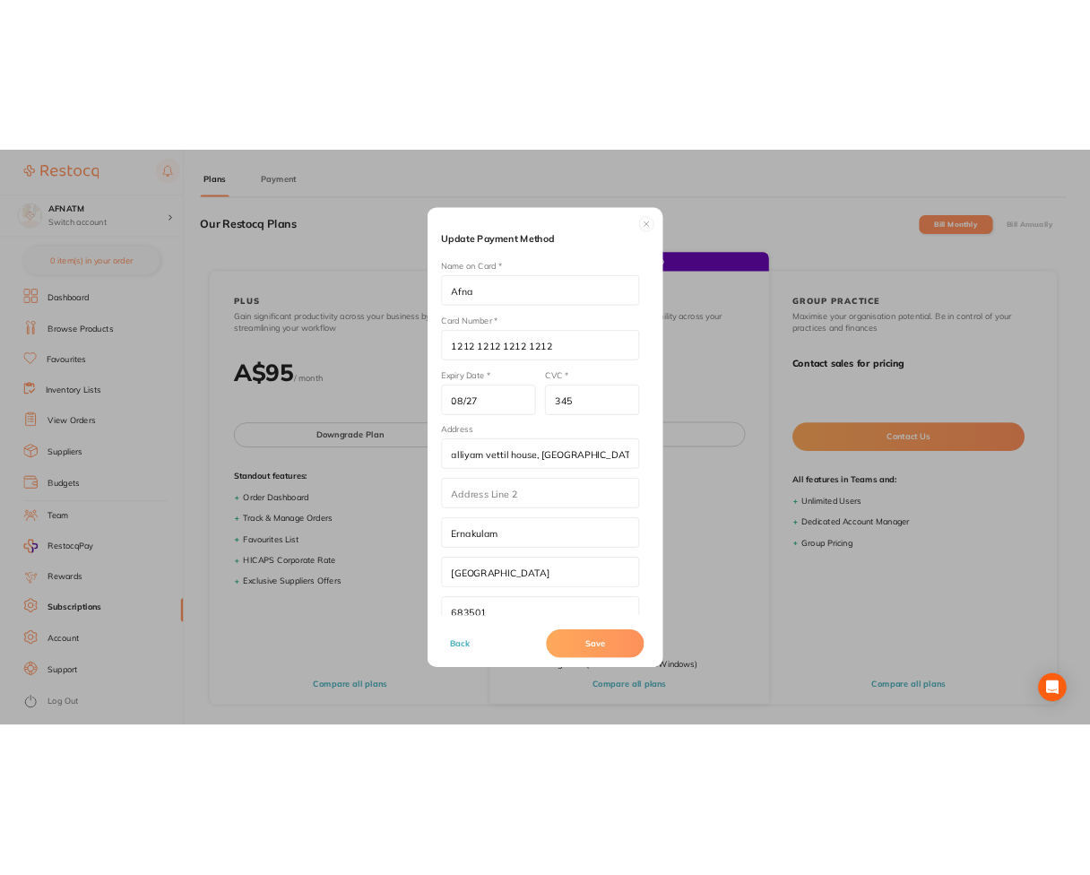
scroll to position [98, 0]
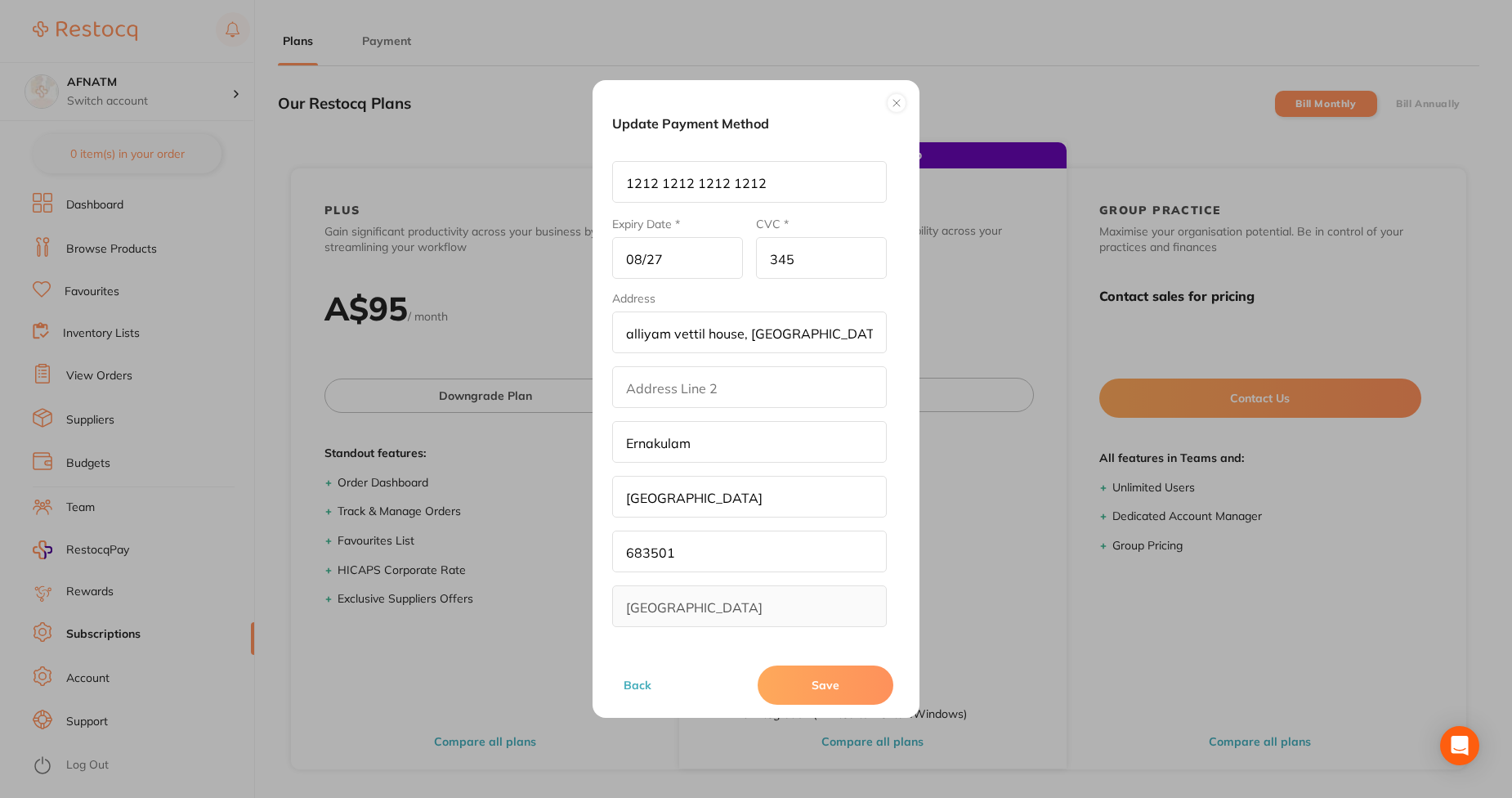
click at [803, 687] on button "Save" at bounding box center [825, 685] width 136 height 39
click at [722, 430] on input "Ernakulam" at bounding box center [749, 442] width 274 height 42
click at [748, 347] on input "addressLineOne" at bounding box center [749, 333] width 274 height 42
type input "street2"
type input "los angeles"
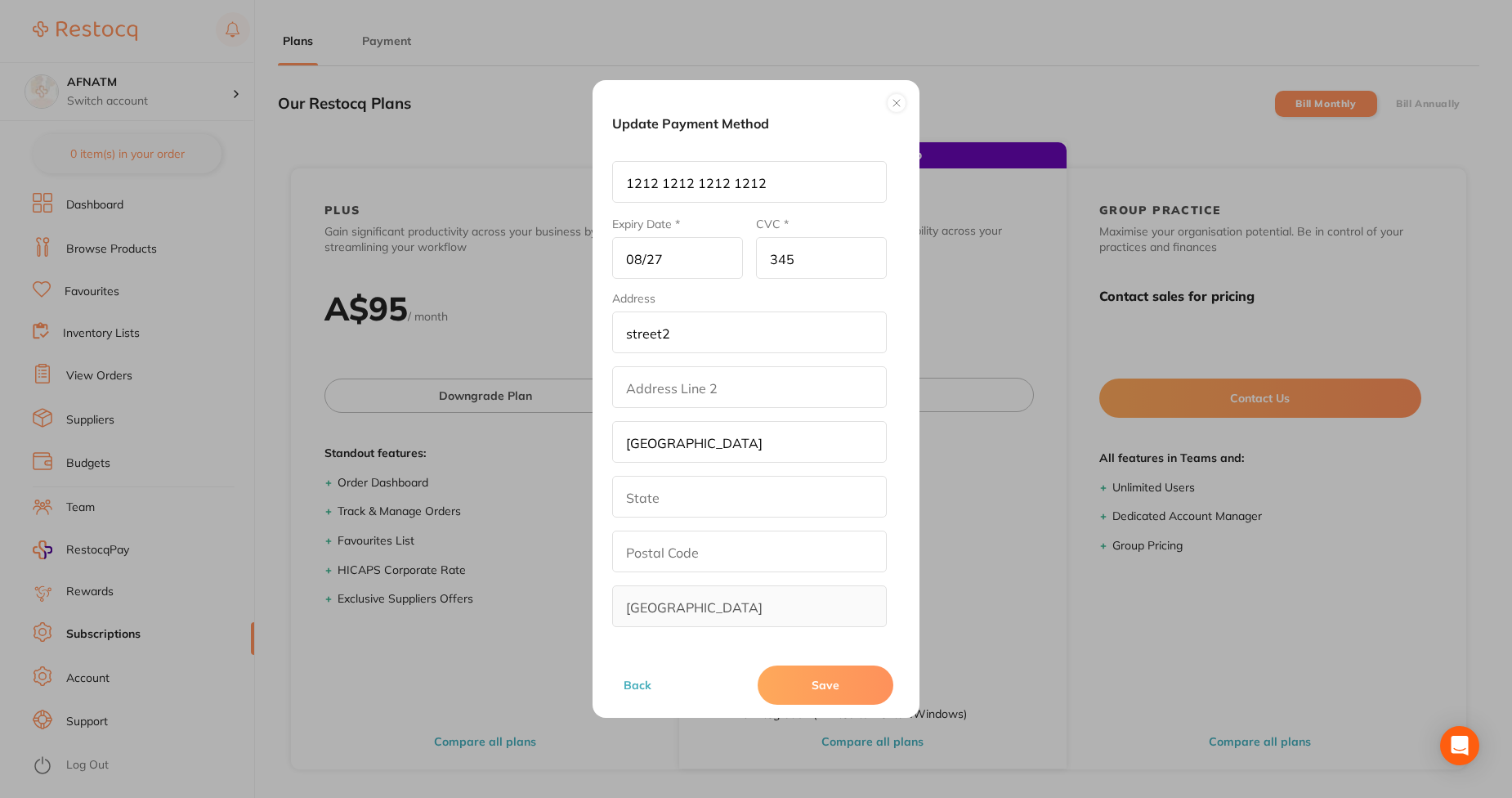
type input "California"
type input "90001"
click at [819, 689] on button "Save" at bounding box center [825, 685] width 136 height 39
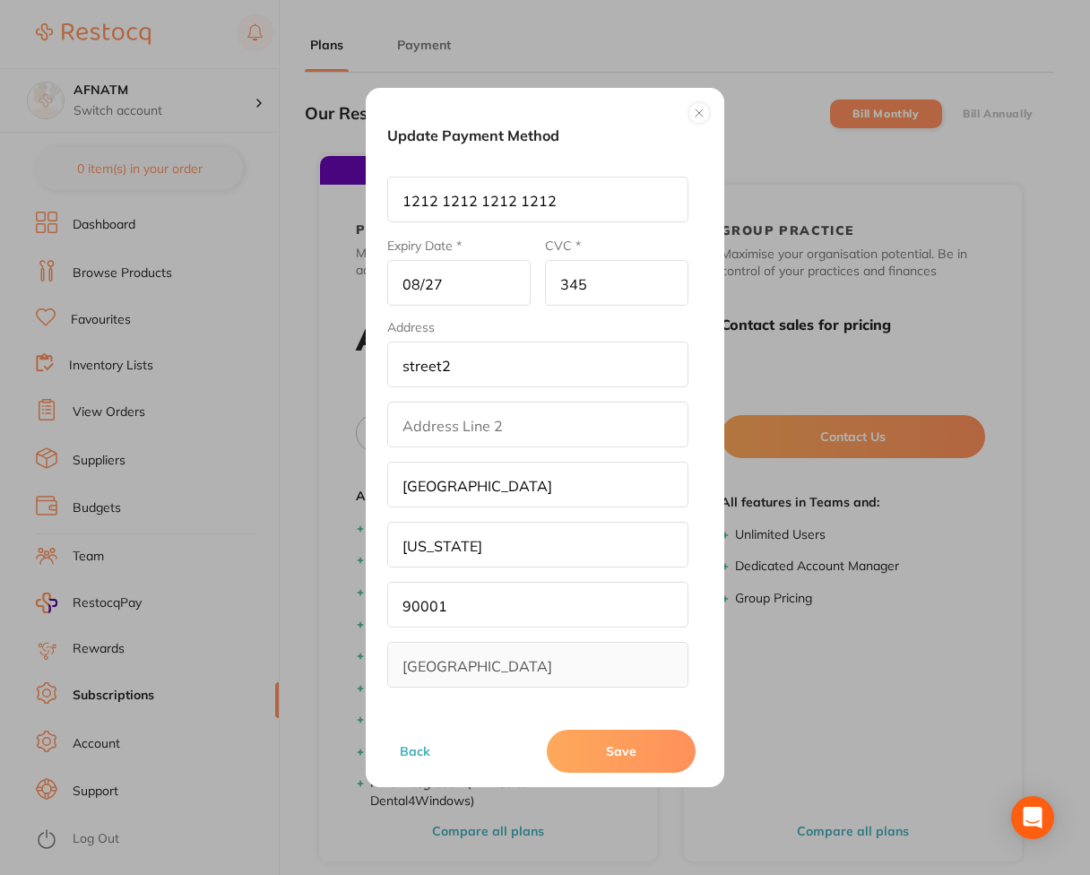
click at [559, 737] on button "Save" at bounding box center [621, 751] width 149 height 43
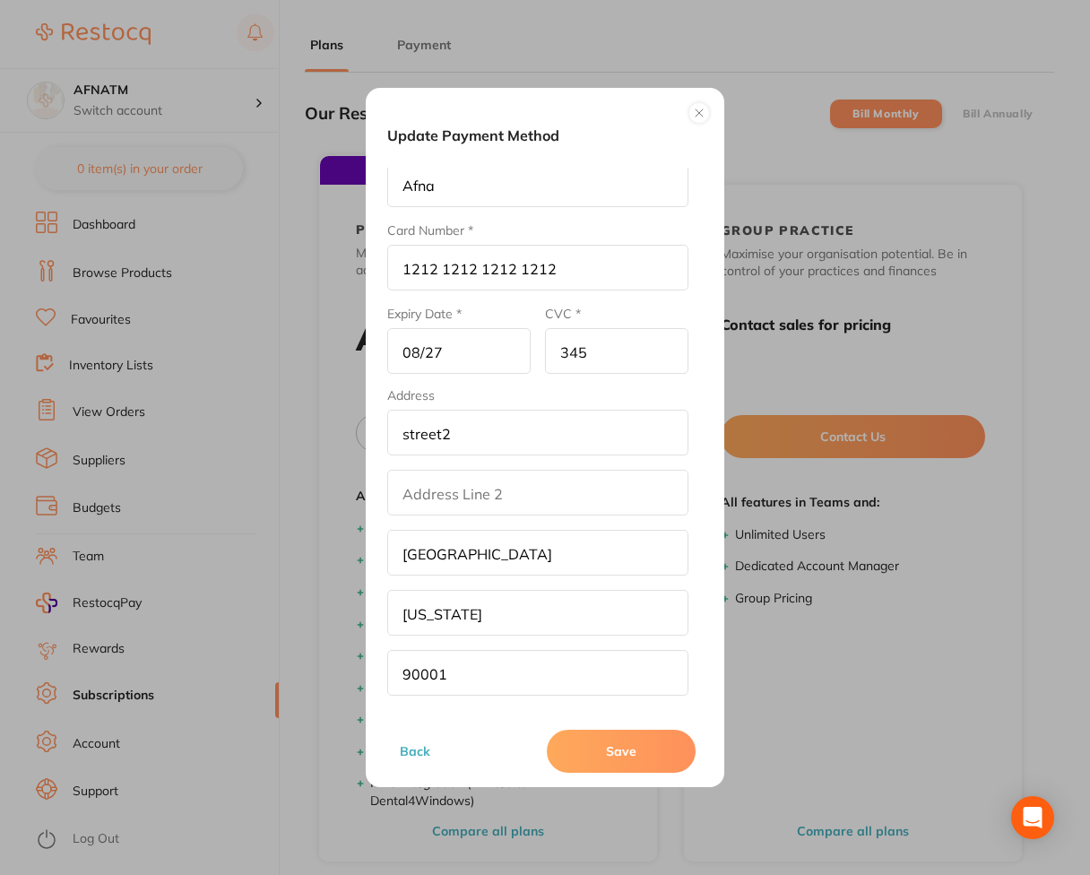
scroll to position [0, 0]
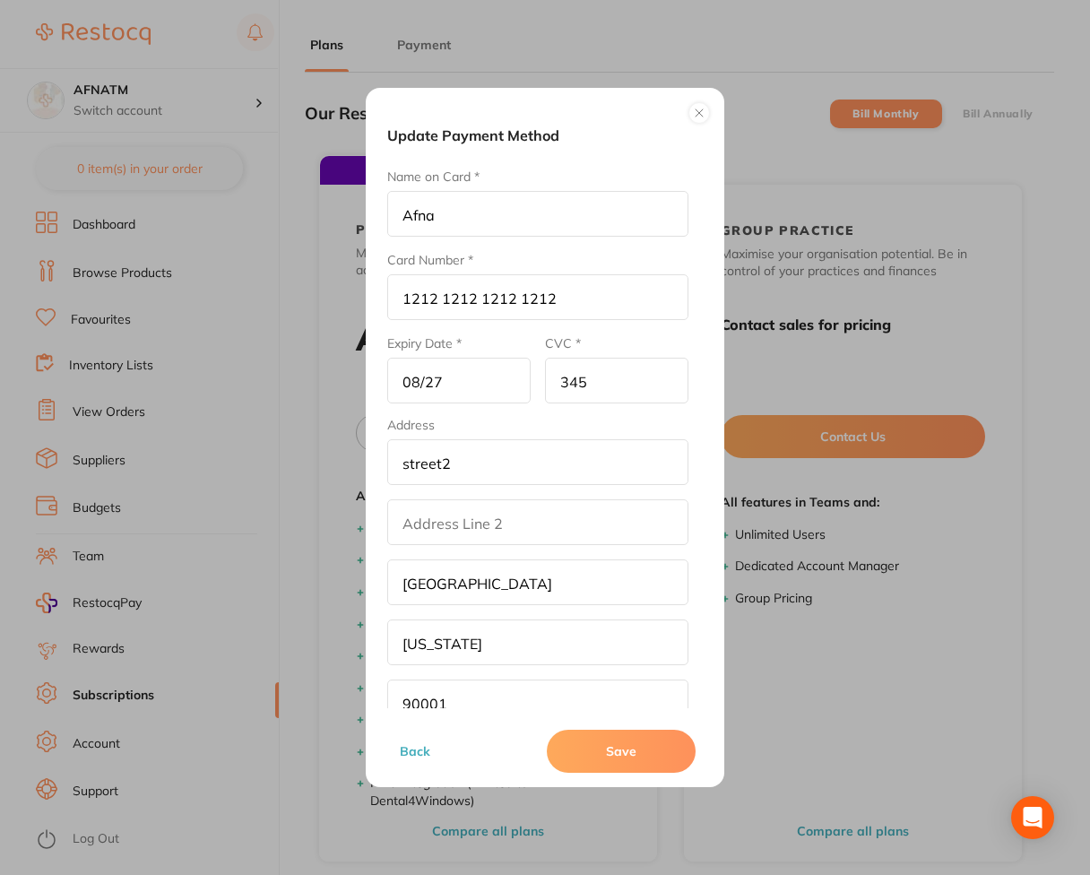
drag, startPoint x: 611, startPoint y: 217, endPoint x: 398, endPoint y: 192, distance: 214.8
click at [398, 192] on form "Name on Card * Afna Card Number * 1212 1212 1212 1212 Expiry Date * 08/27 CVC *…" at bounding box center [537, 477] width 301 height 618
click at [588, 748] on button "Save" at bounding box center [621, 751] width 149 height 43
click at [584, 304] on input "1111 1111 1111 1111" at bounding box center [537, 297] width 301 height 46
type input "1"
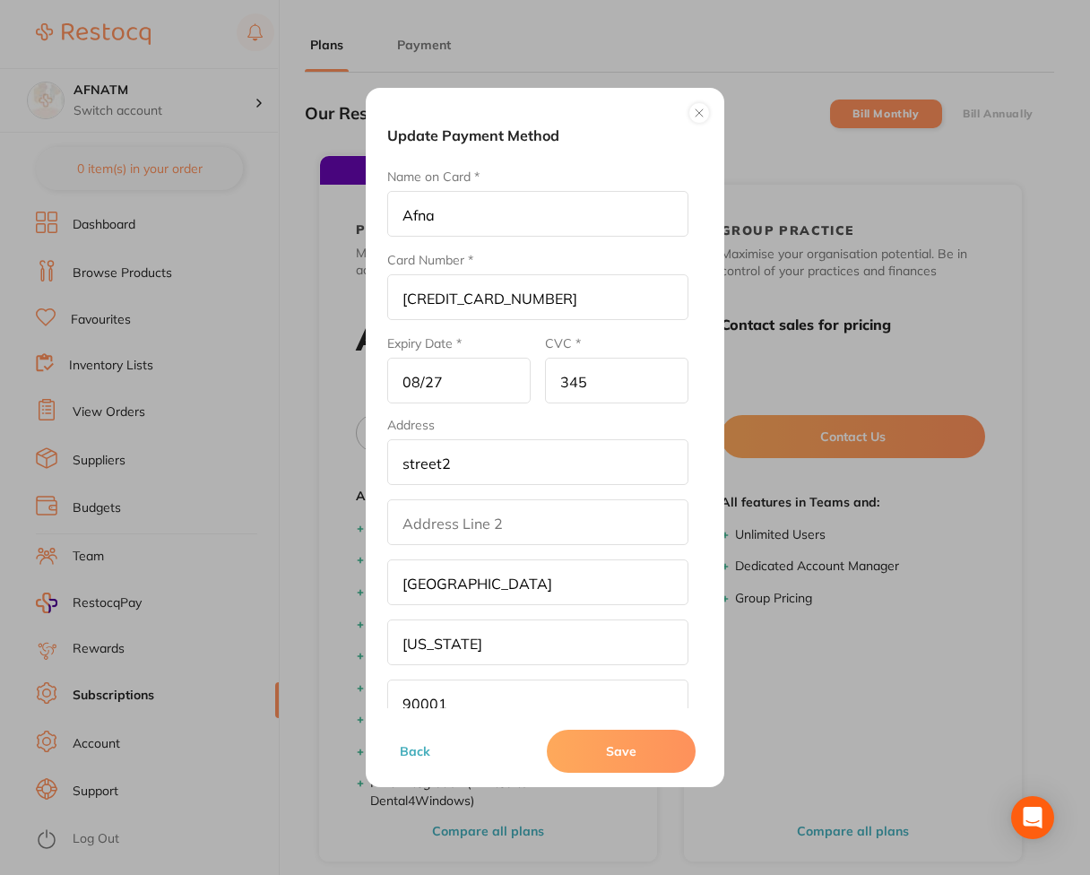
type input "4111 1111 1111 1111"
click at [624, 753] on button "Save" at bounding box center [621, 751] width 149 height 43
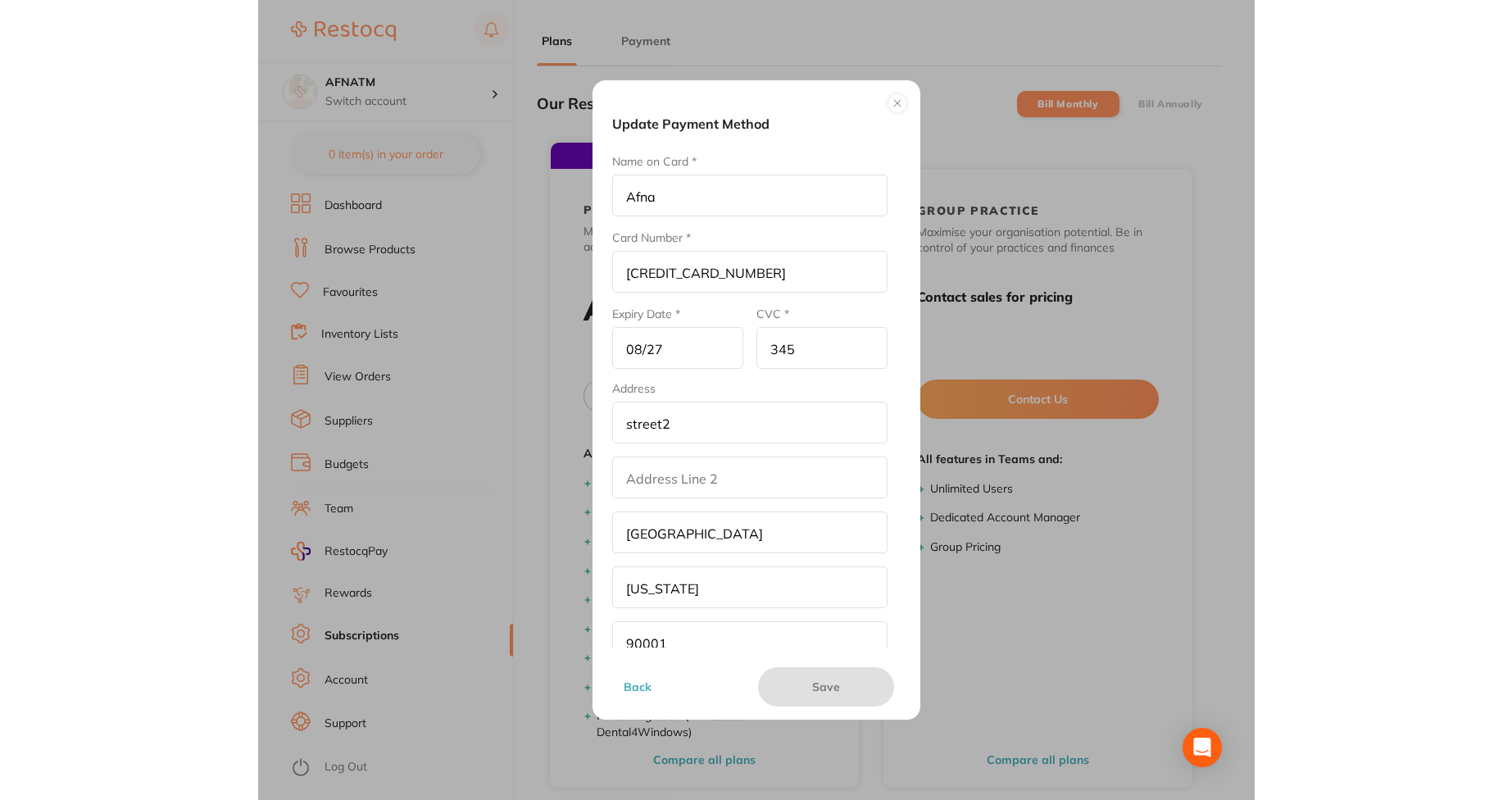
scroll to position [1, 0]
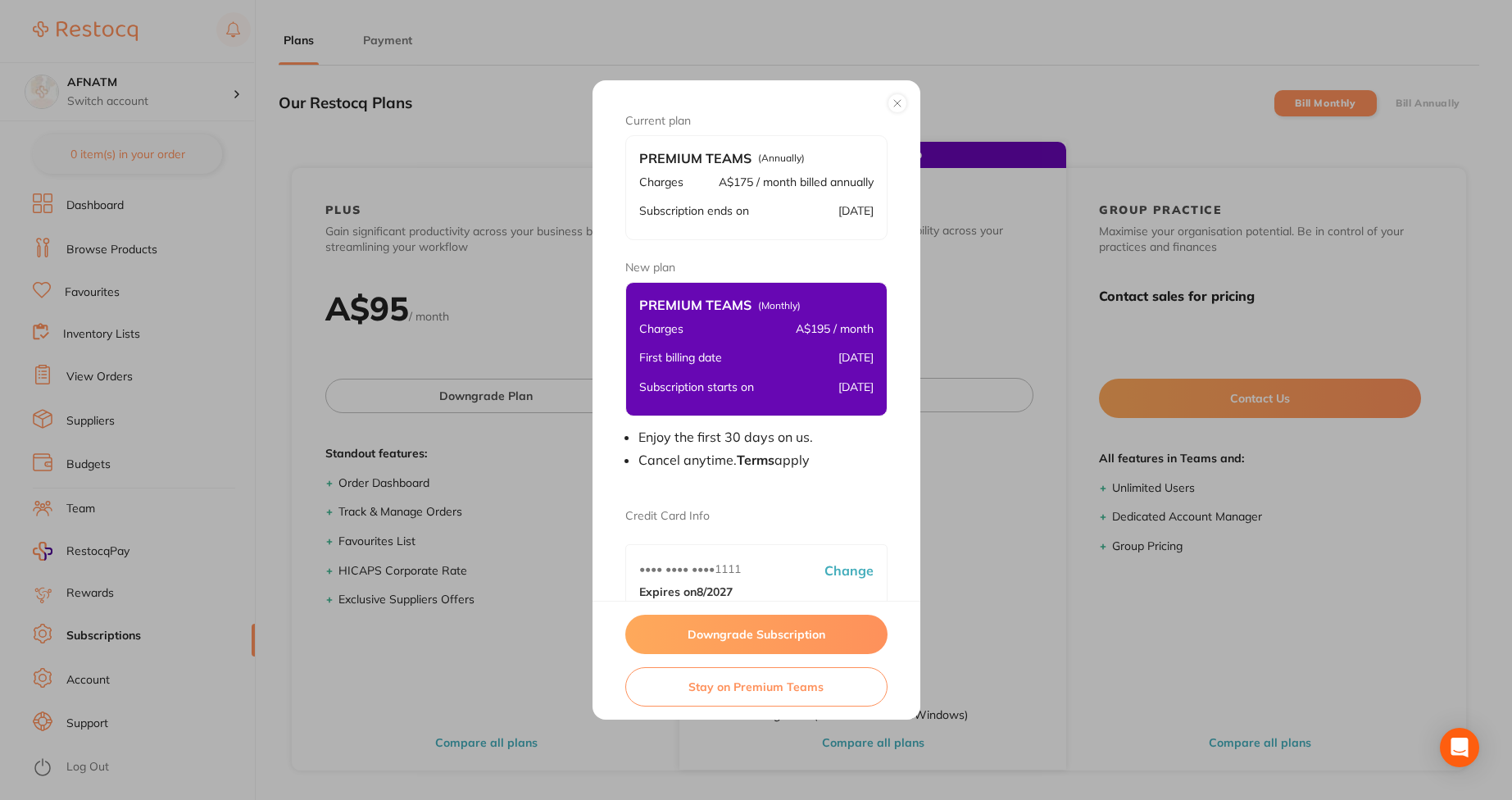
click at [753, 646] on button "Downgrade Subscription" at bounding box center [756, 634] width 262 height 39
